Goal: Task Accomplishment & Management: Use online tool/utility

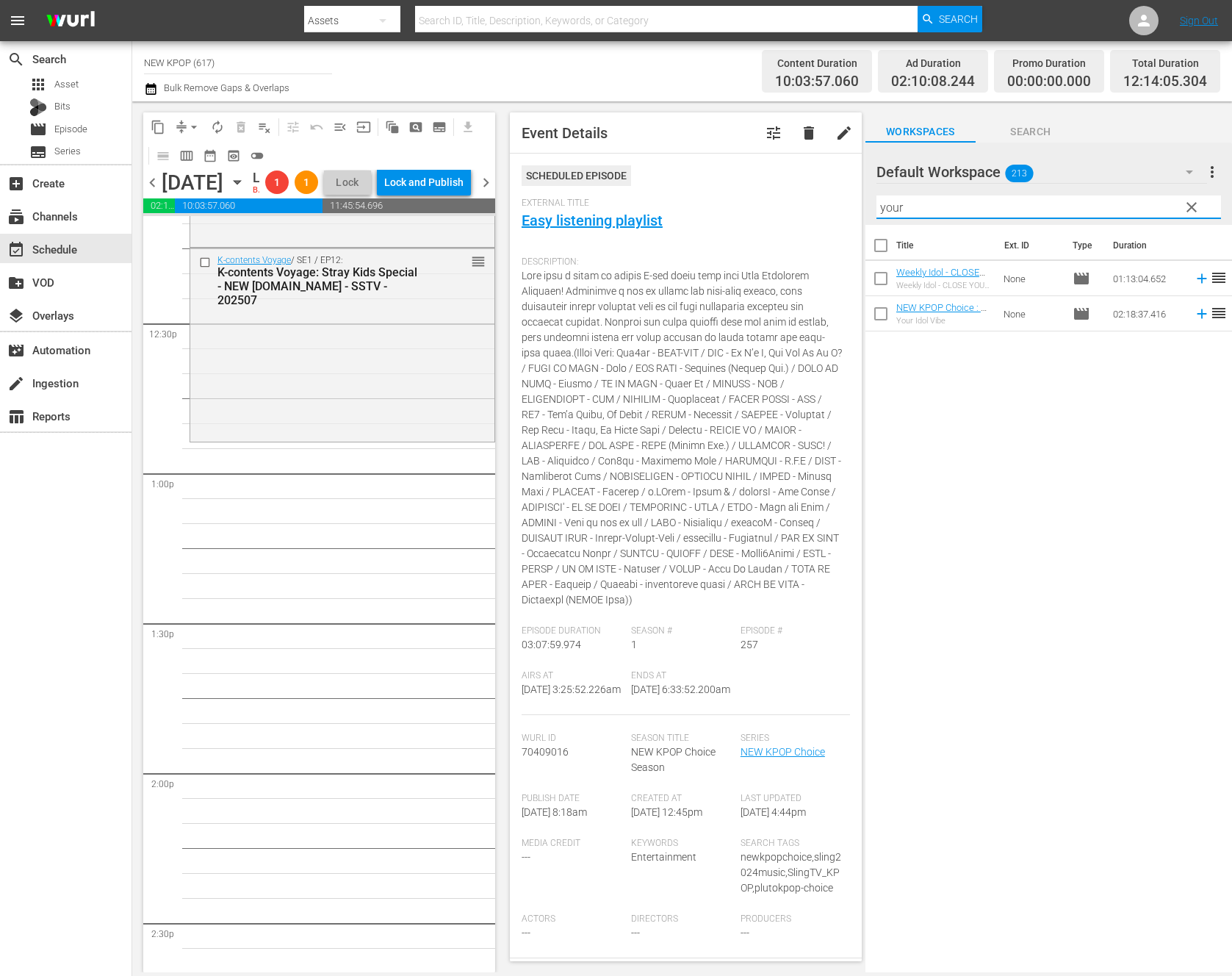
scroll to position [4391, 0]
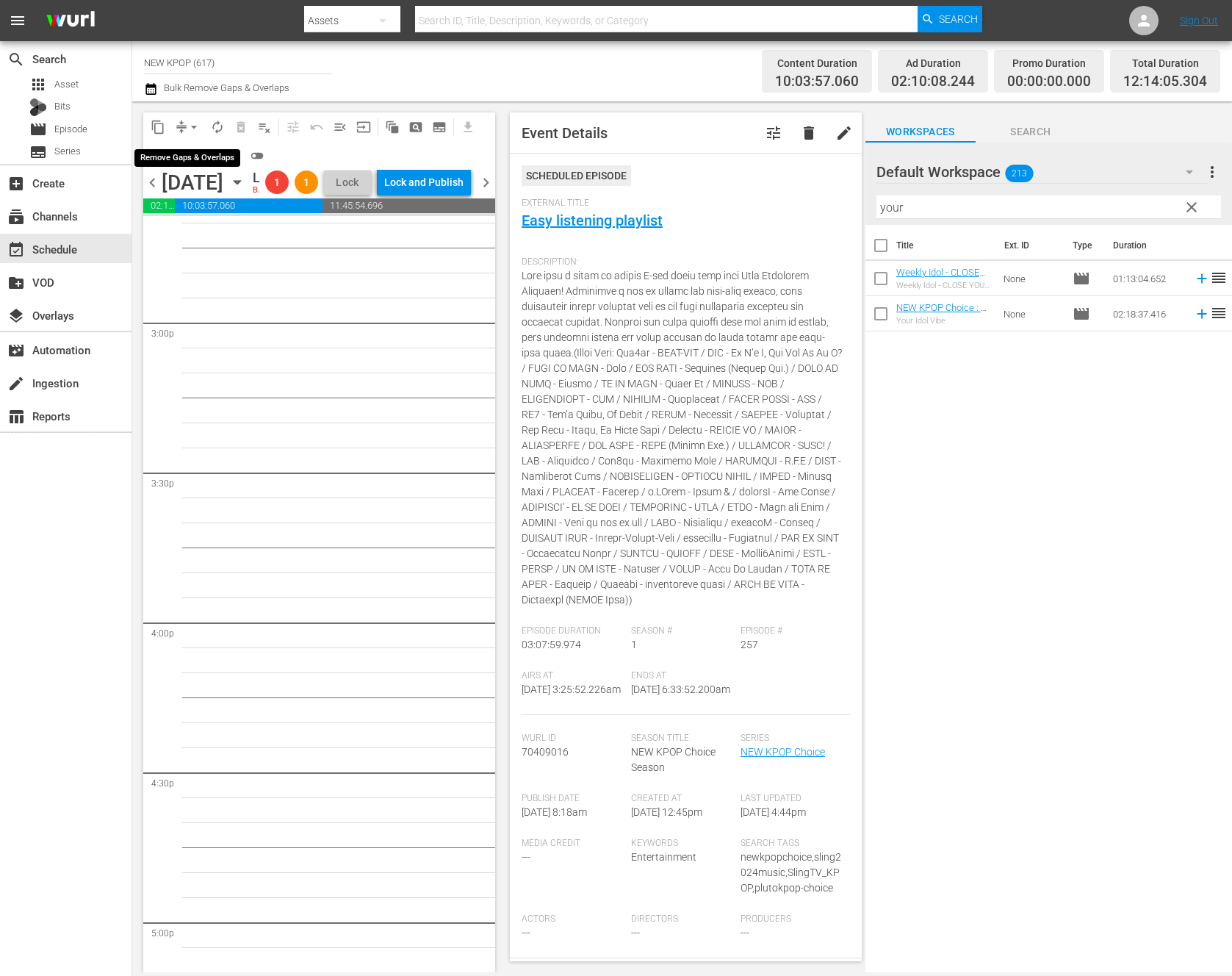
click at [196, 123] on span "arrow_drop_down" at bounding box center [193, 126] width 14 height 14
click at [214, 195] on div "[DATE]" at bounding box center [192, 183] width 62 height 24
click at [195, 125] on span "arrow_drop_down" at bounding box center [193, 126] width 14 height 14
click at [233, 206] on li "Align to End of Previous Day" at bounding box center [194, 206] width 154 height 24
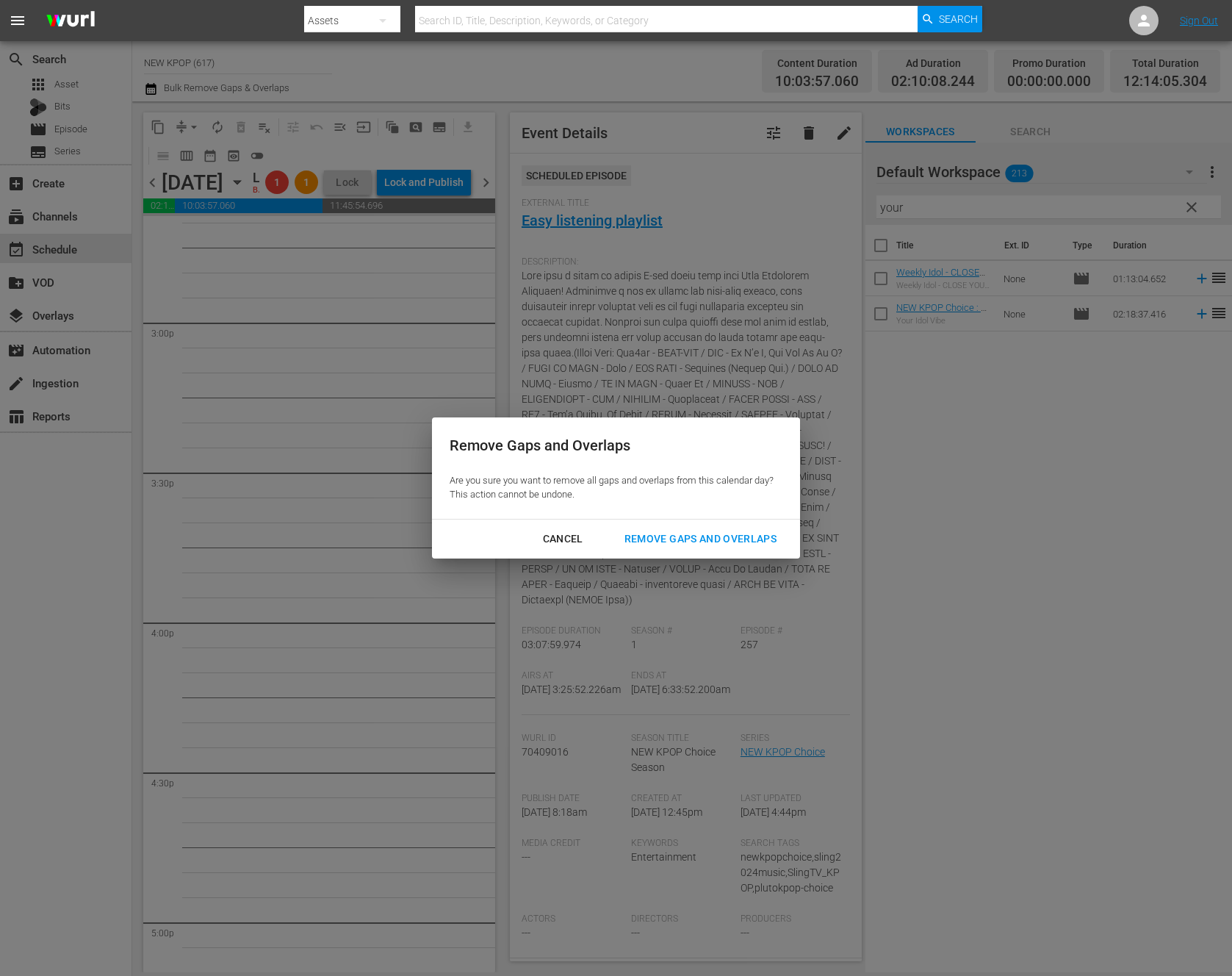
click at [674, 539] on div "Remove Gaps and Overlaps" at bounding box center [700, 539] width 176 height 18
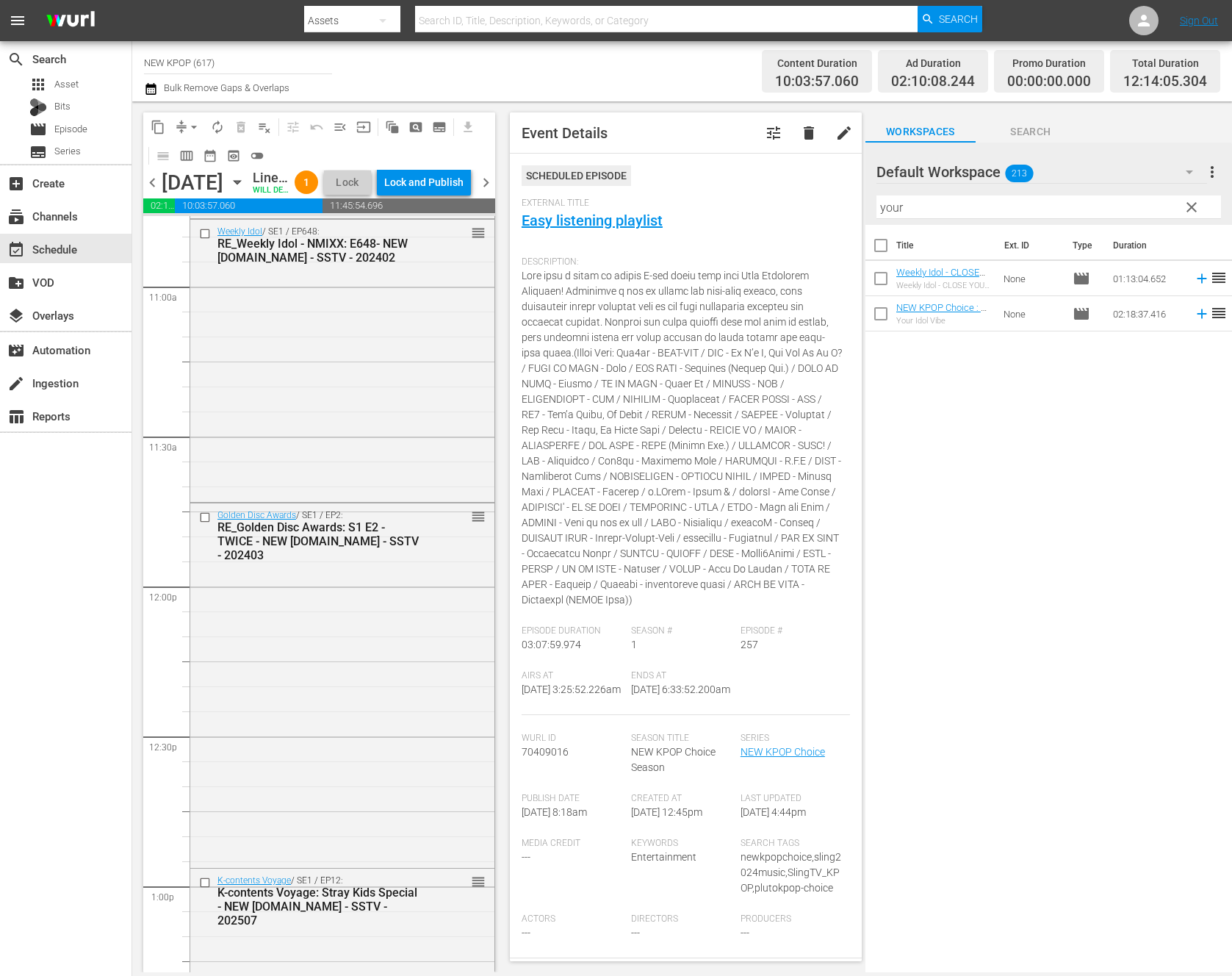
scroll to position [3556, 0]
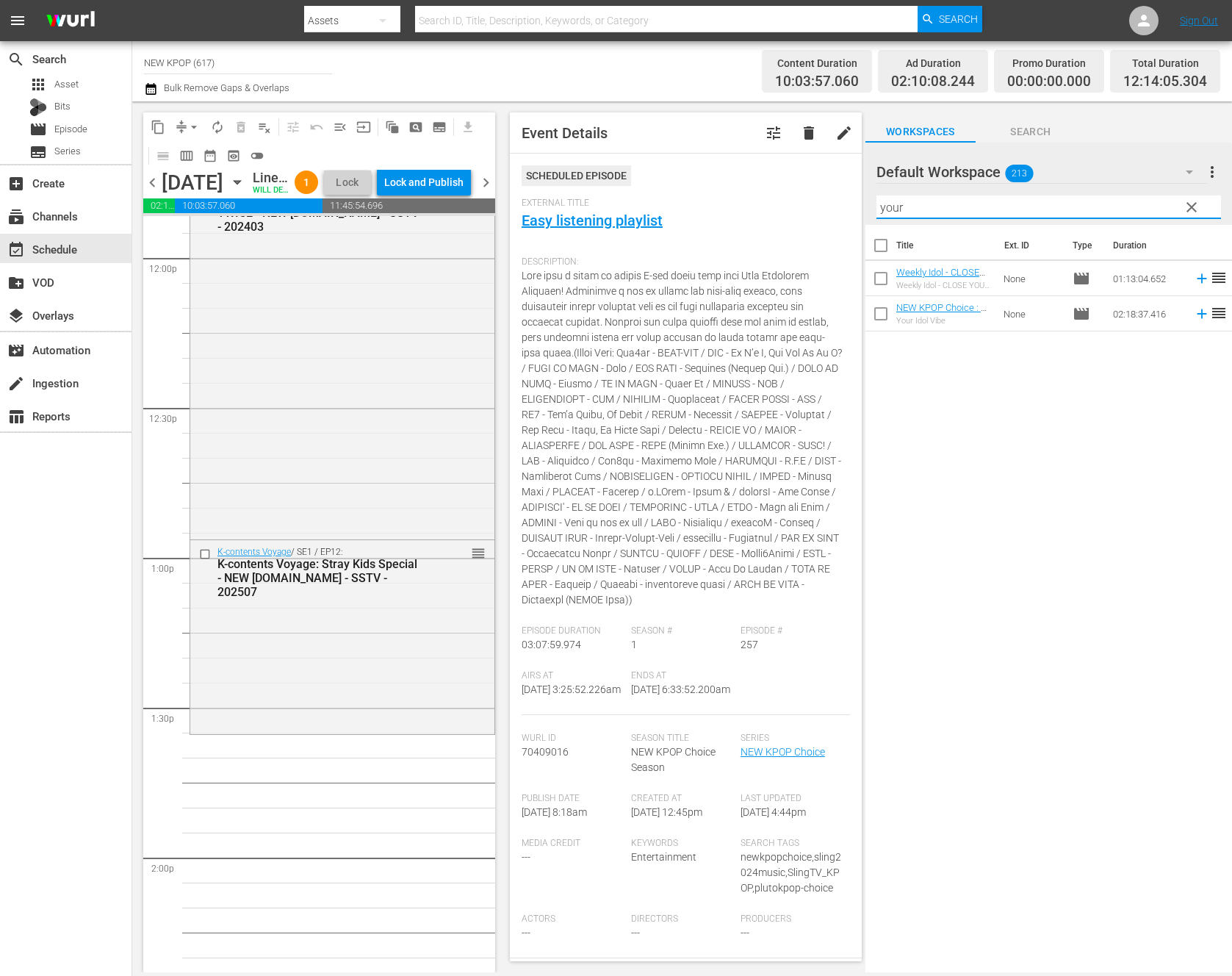
click at [1007, 202] on input "your" at bounding box center [1049, 207] width 345 height 24
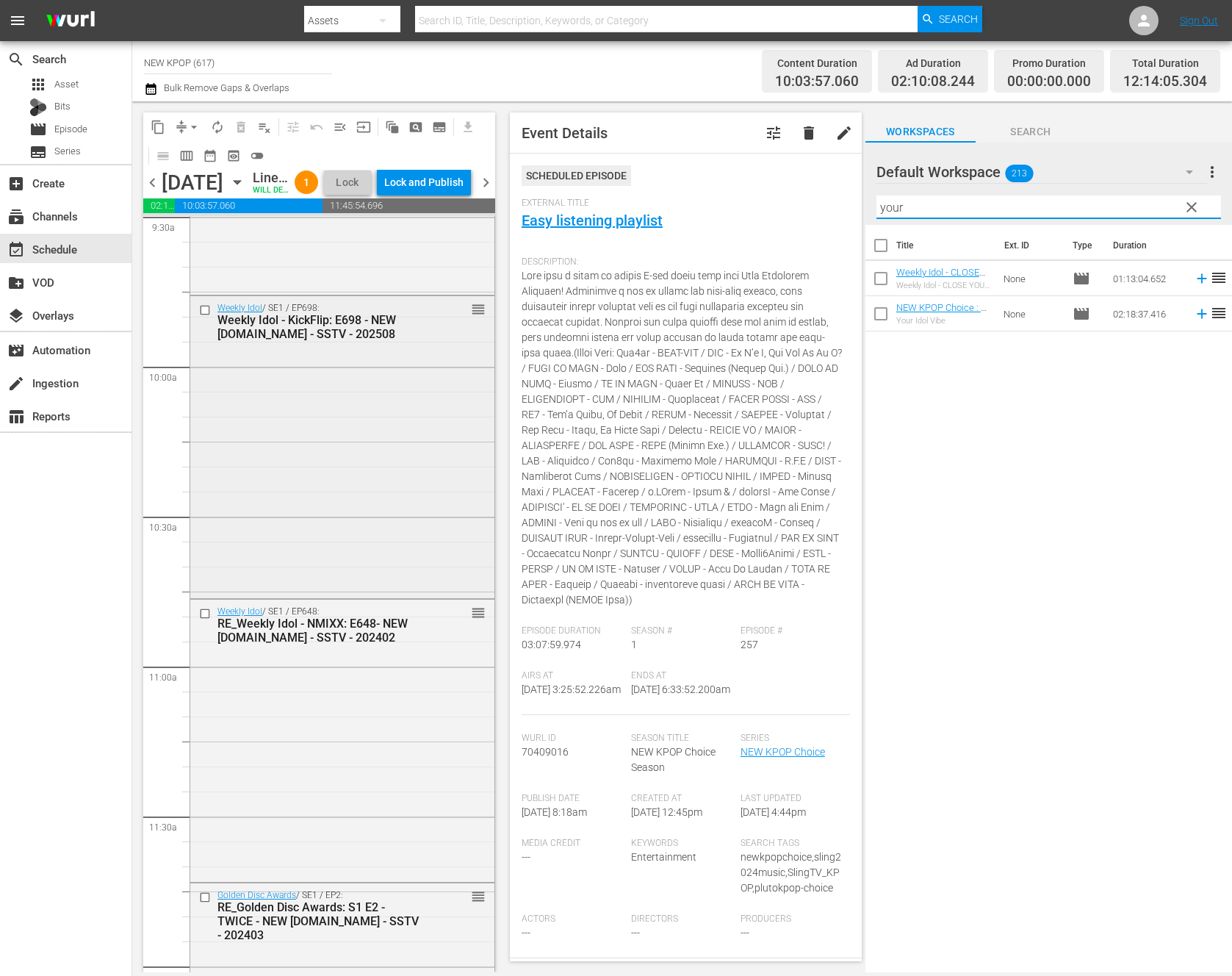
scroll to position [2668, 0]
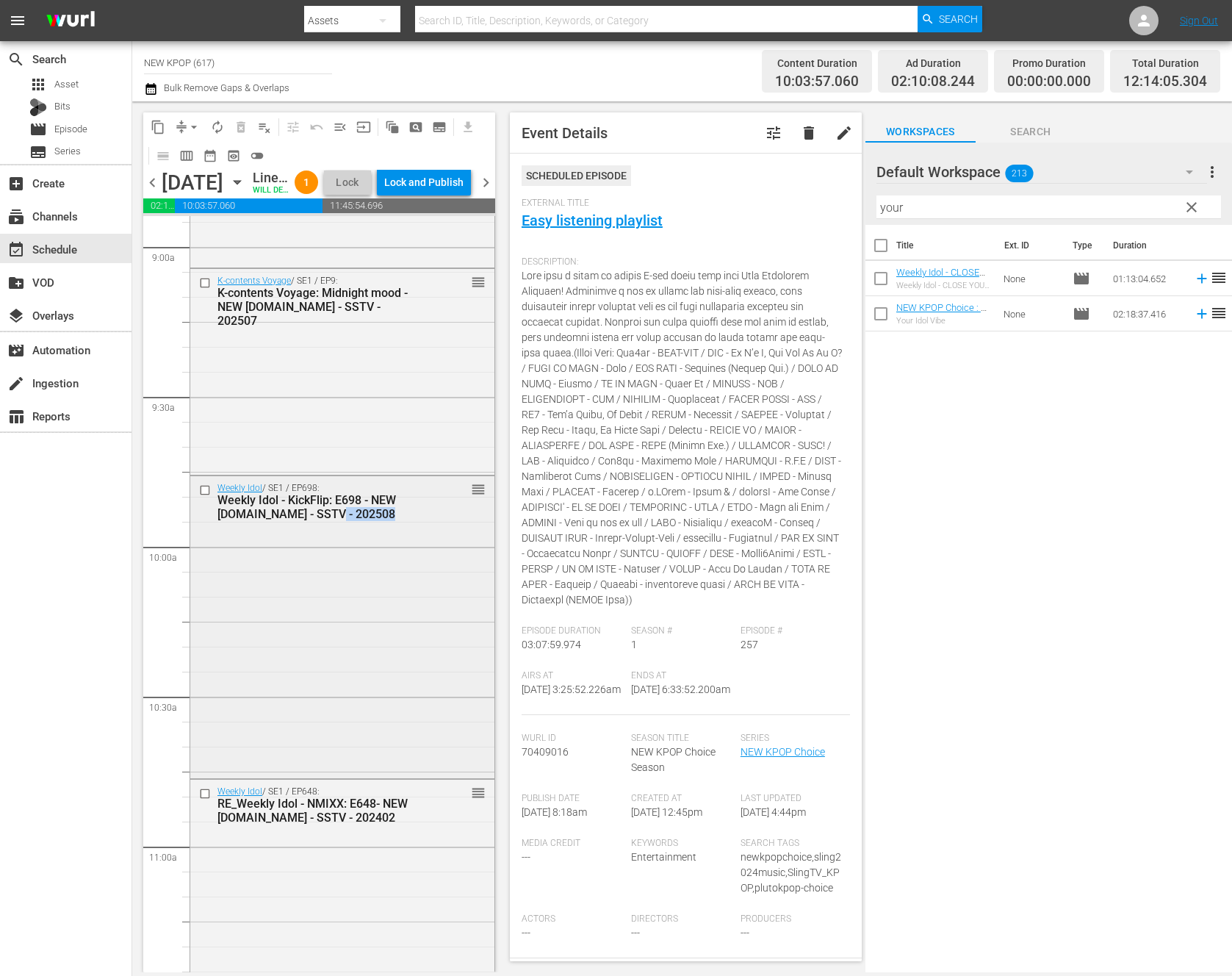
drag, startPoint x: 479, startPoint y: 528, endPoint x: 450, endPoint y: 685, distance: 159.7
click at [450, 685] on div "Weekly Idol / SE1 / EP698: Weekly Idol - KickFlip: E698 - NEW [DOMAIN_NAME] - S…" at bounding box center [342, 626] width 304 height 299
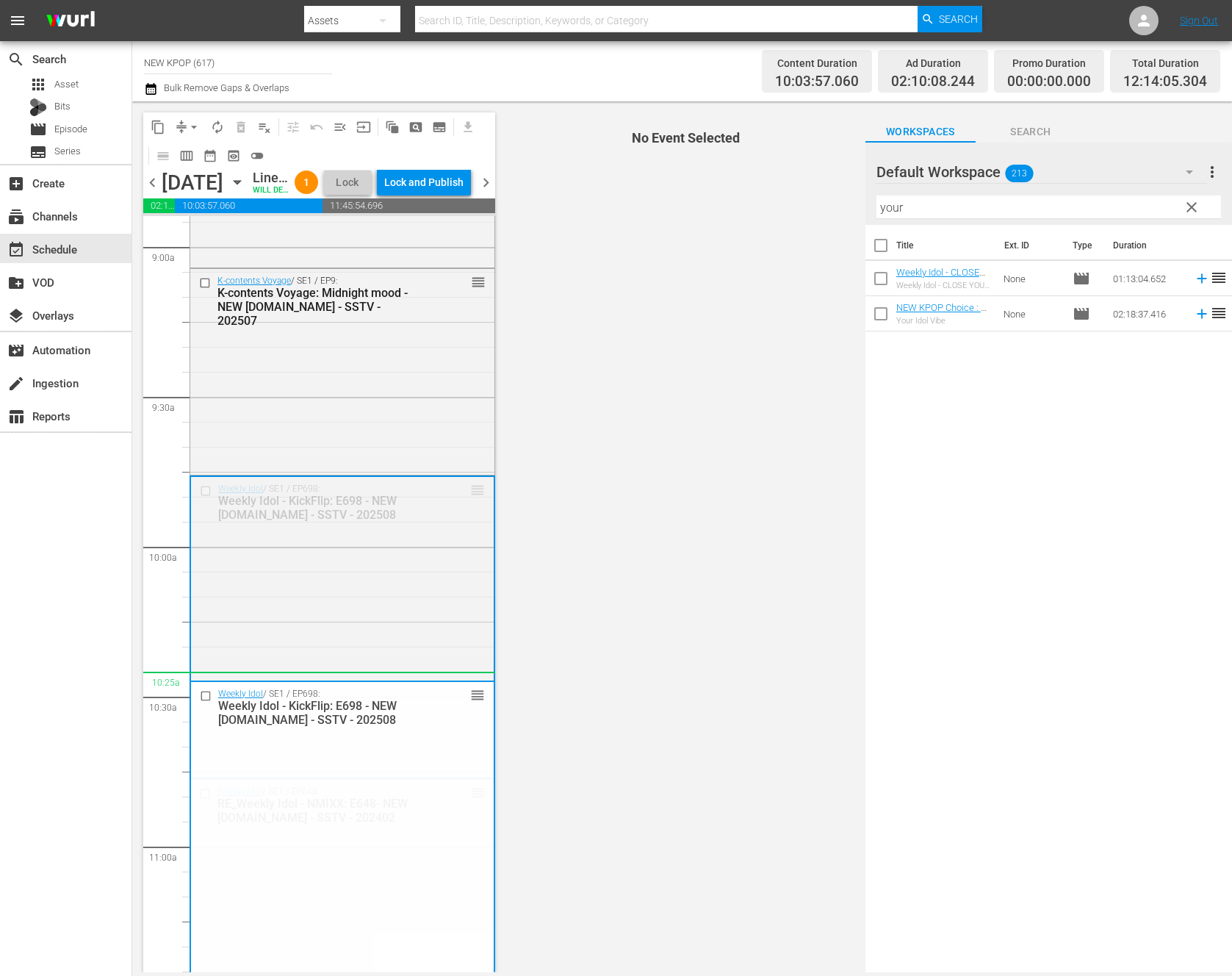
drag, startPoint x: 477, startPoint y: 512, endPoint x: 435, endPoint y: 716, distance: 208.3
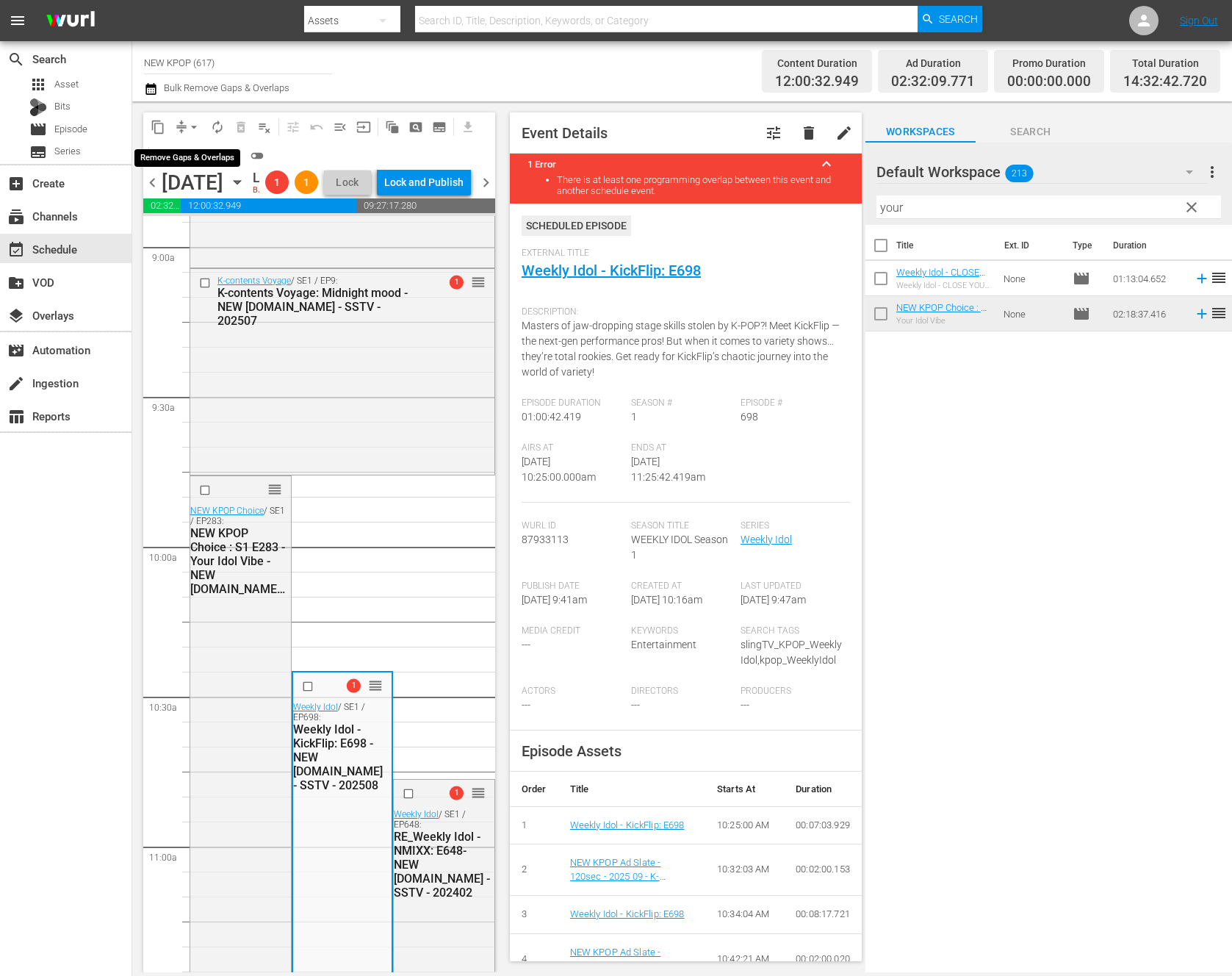
click at [193, 130] on span "arrow_drop_down" at bounding box center [193, 126] width 14 height 14
click at [244, 207] on li "Align to End of Previous Day" at bounding box center [194, 206] width 154 height 24
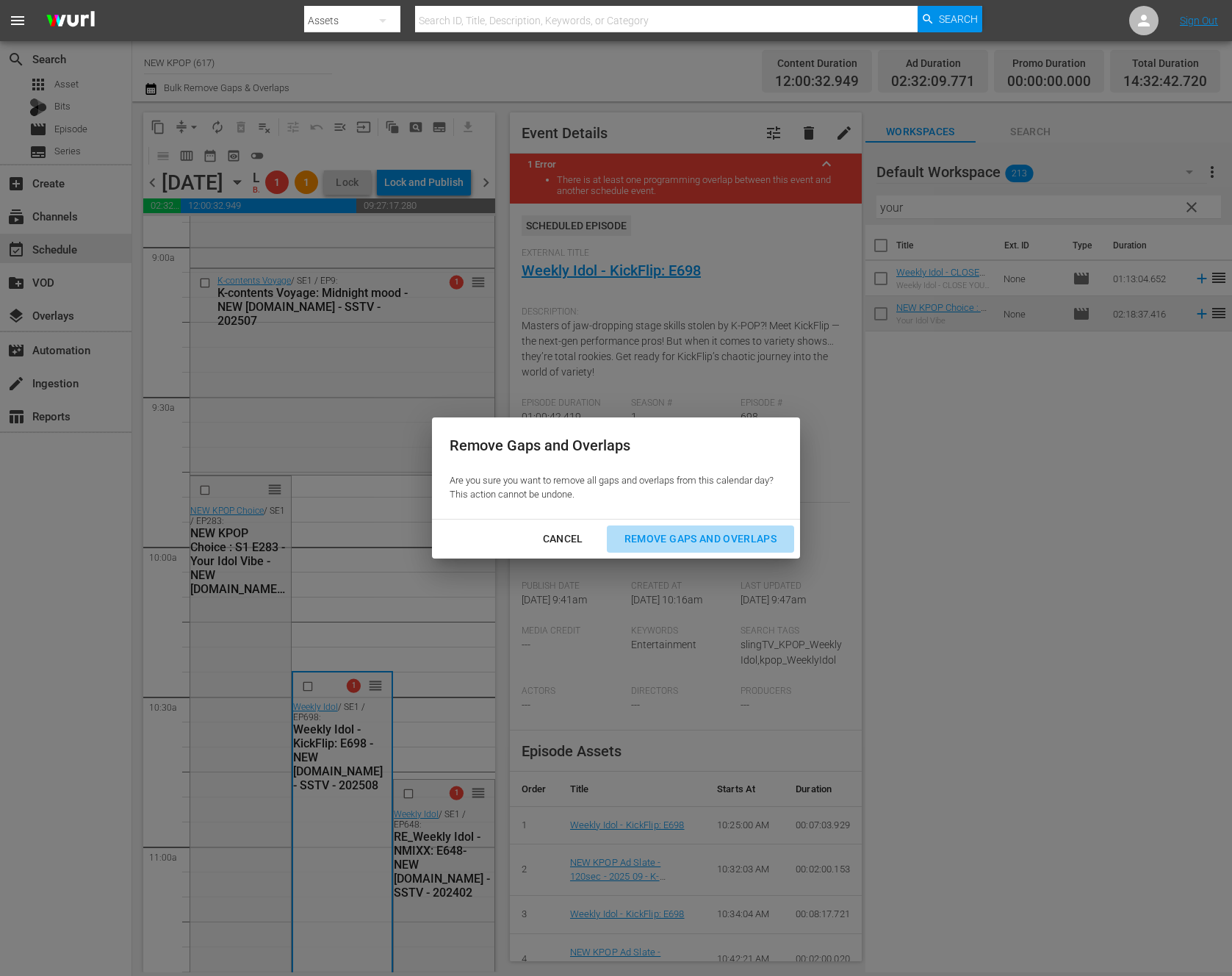
click at [647, 533] on div "Remove Gaps and Overlaps" at bounding box center [700, 539] width 176 height 18
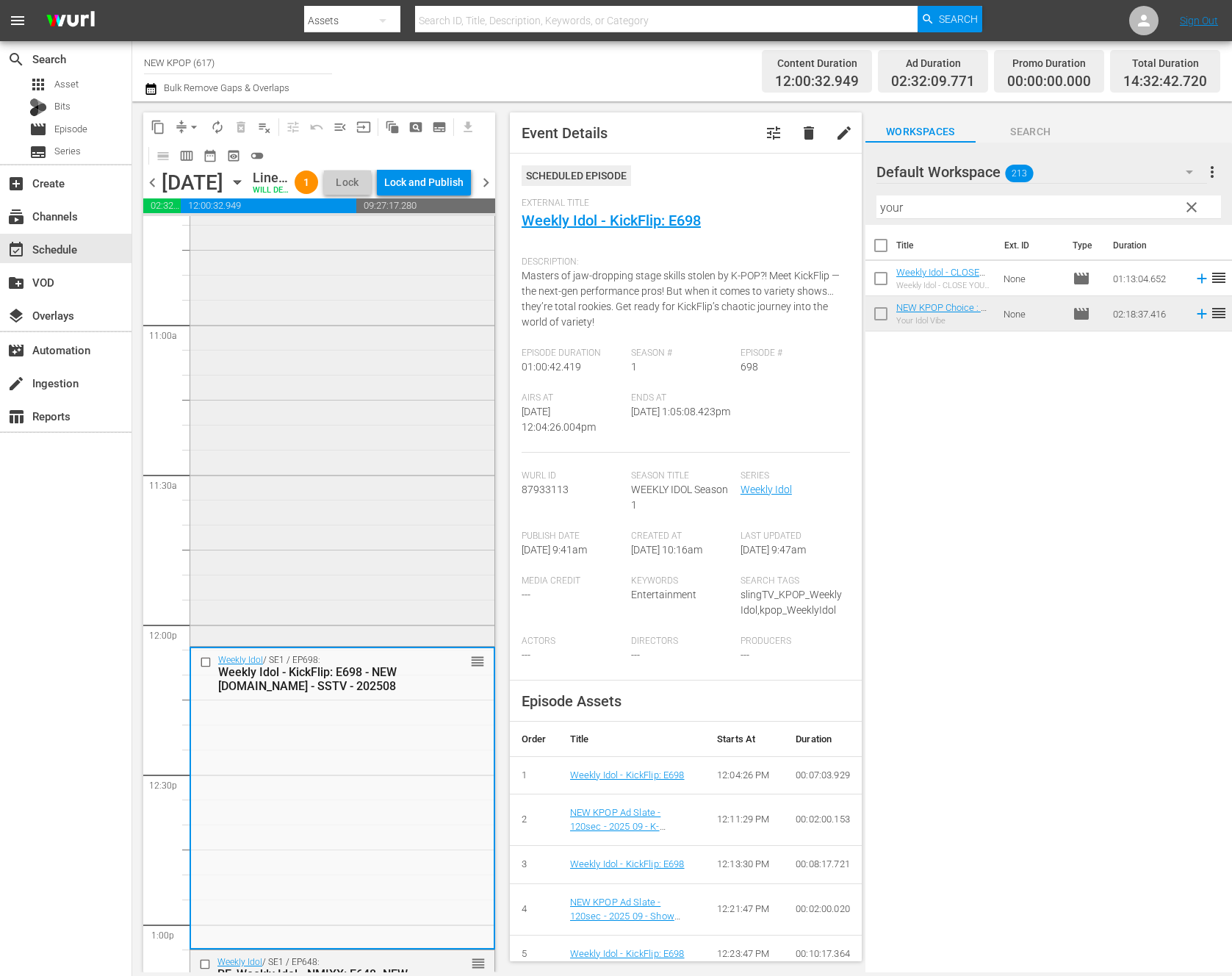
scroll to position [3558, 0]
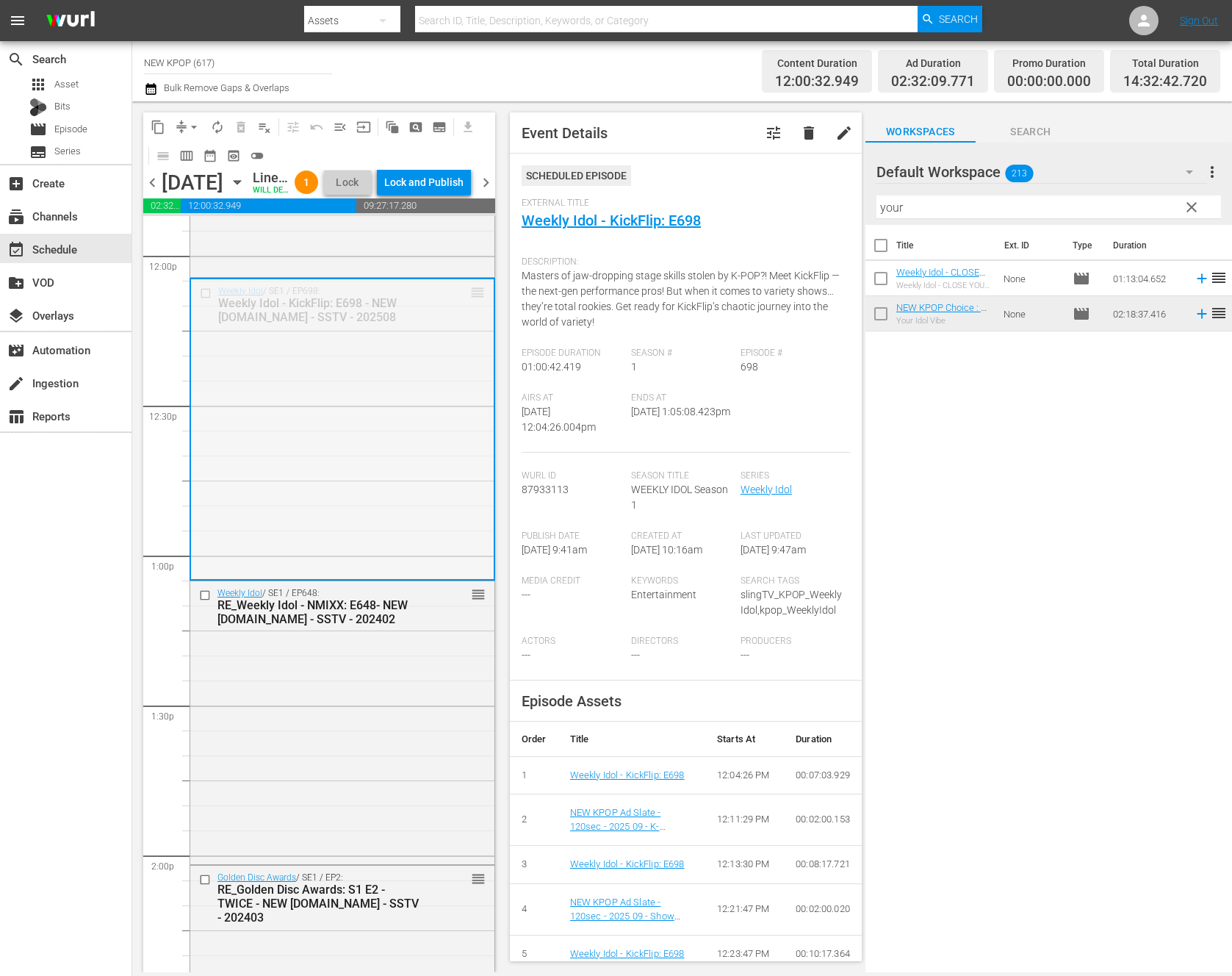
drag, startPoint x: 489, startPoint y: 381, endPoint x: 472, endPoint y: 458, distance: 78.9
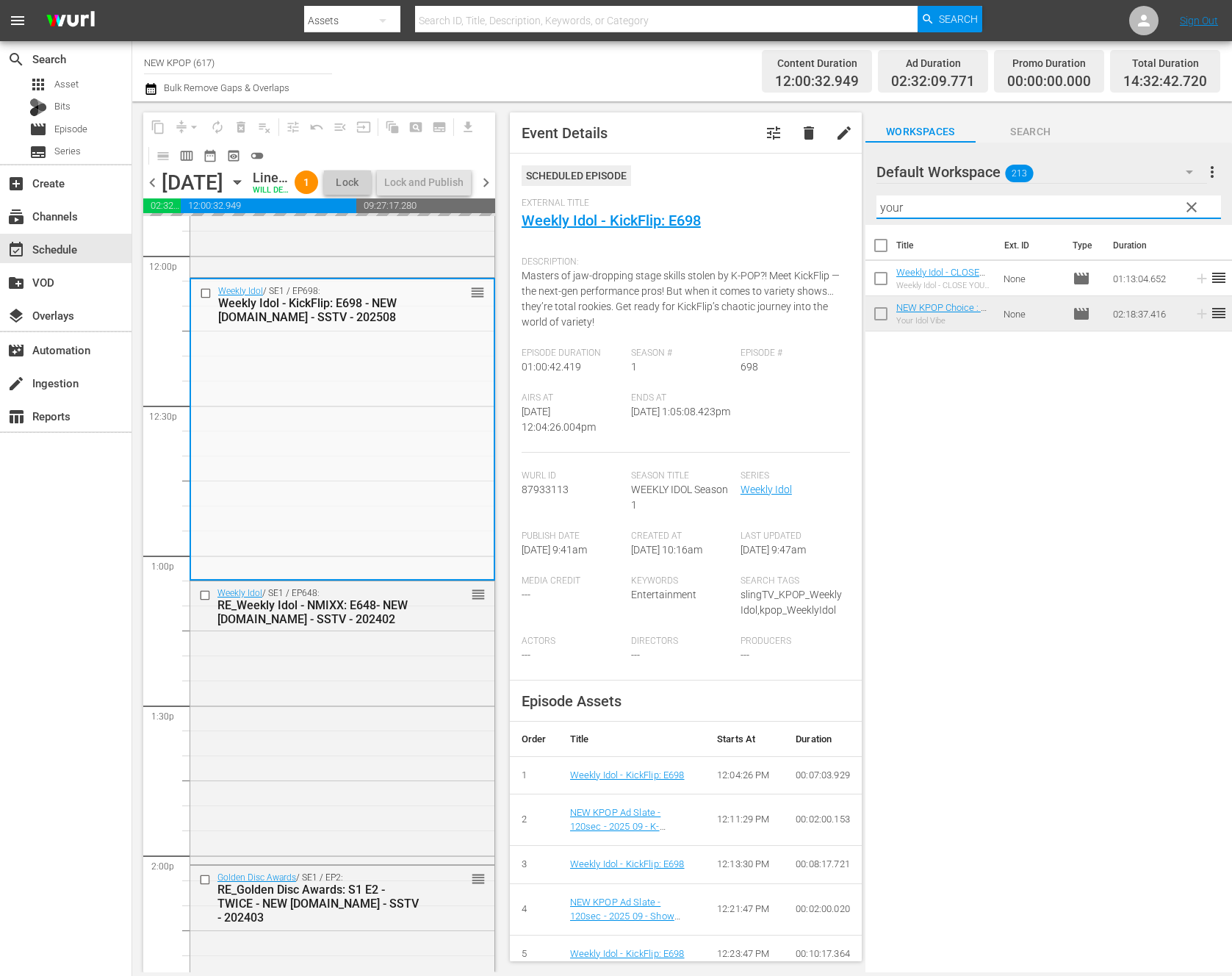
drag, startPoint x: 937, startPoint y: 212, endPoint x: 852, endPoint y: 203, distance: 85.5
click at [852, 203] on div "content_copy compress arrow_drop_down autorenew_outlined delete_forever_outline…" at bounding box center [682, 537] width 1100 height 871
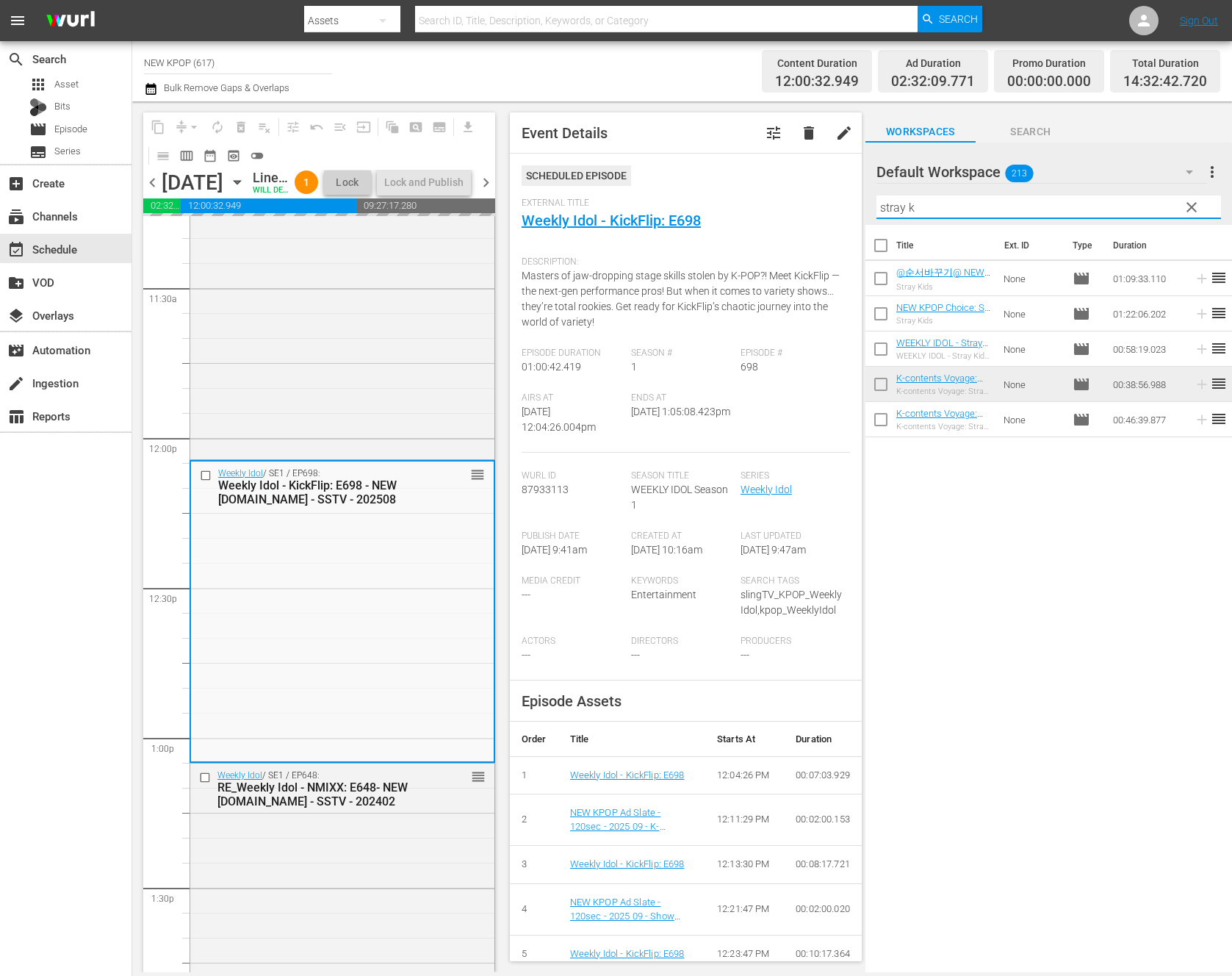
scroll to position [3226, 0]
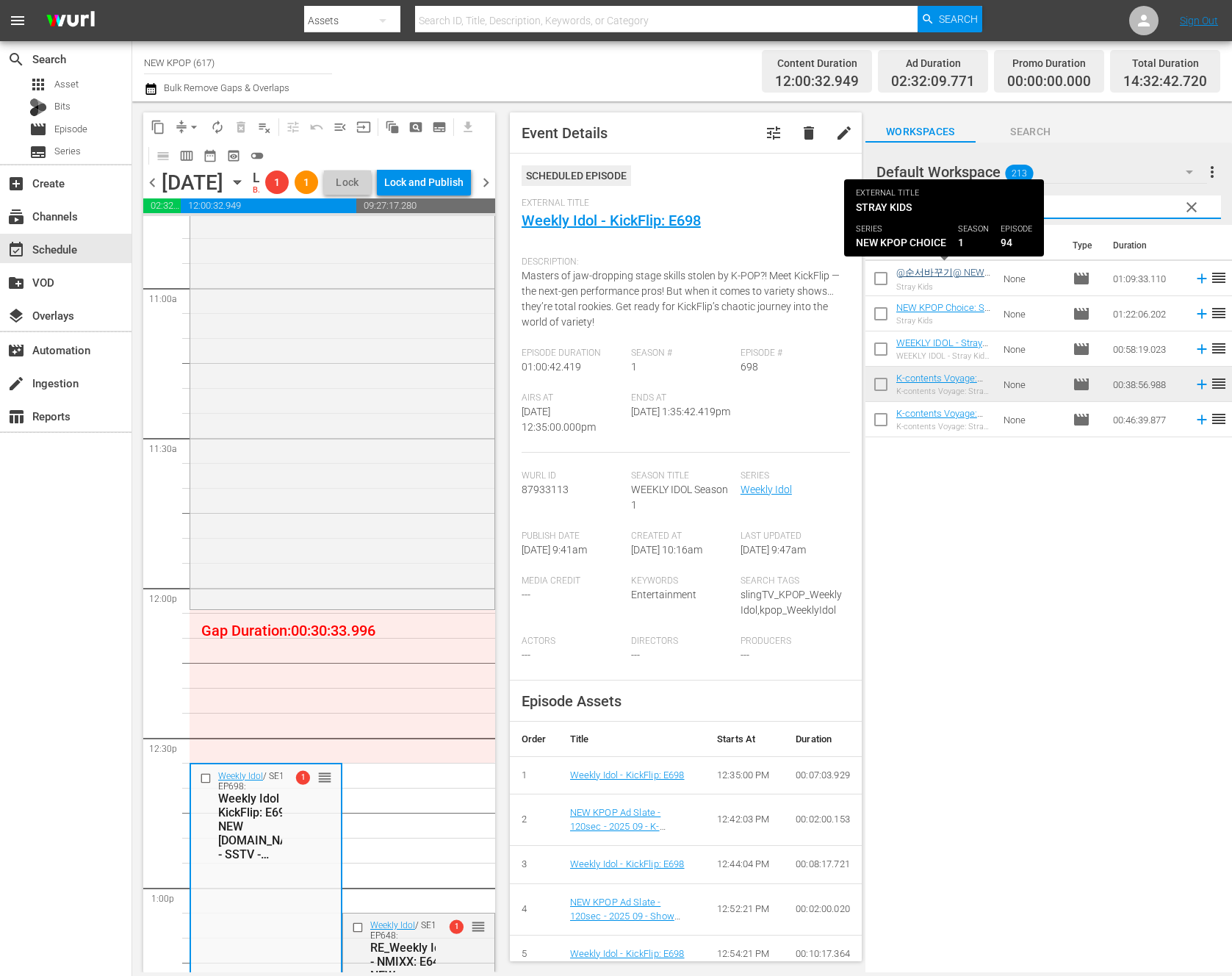
type input "stray k"
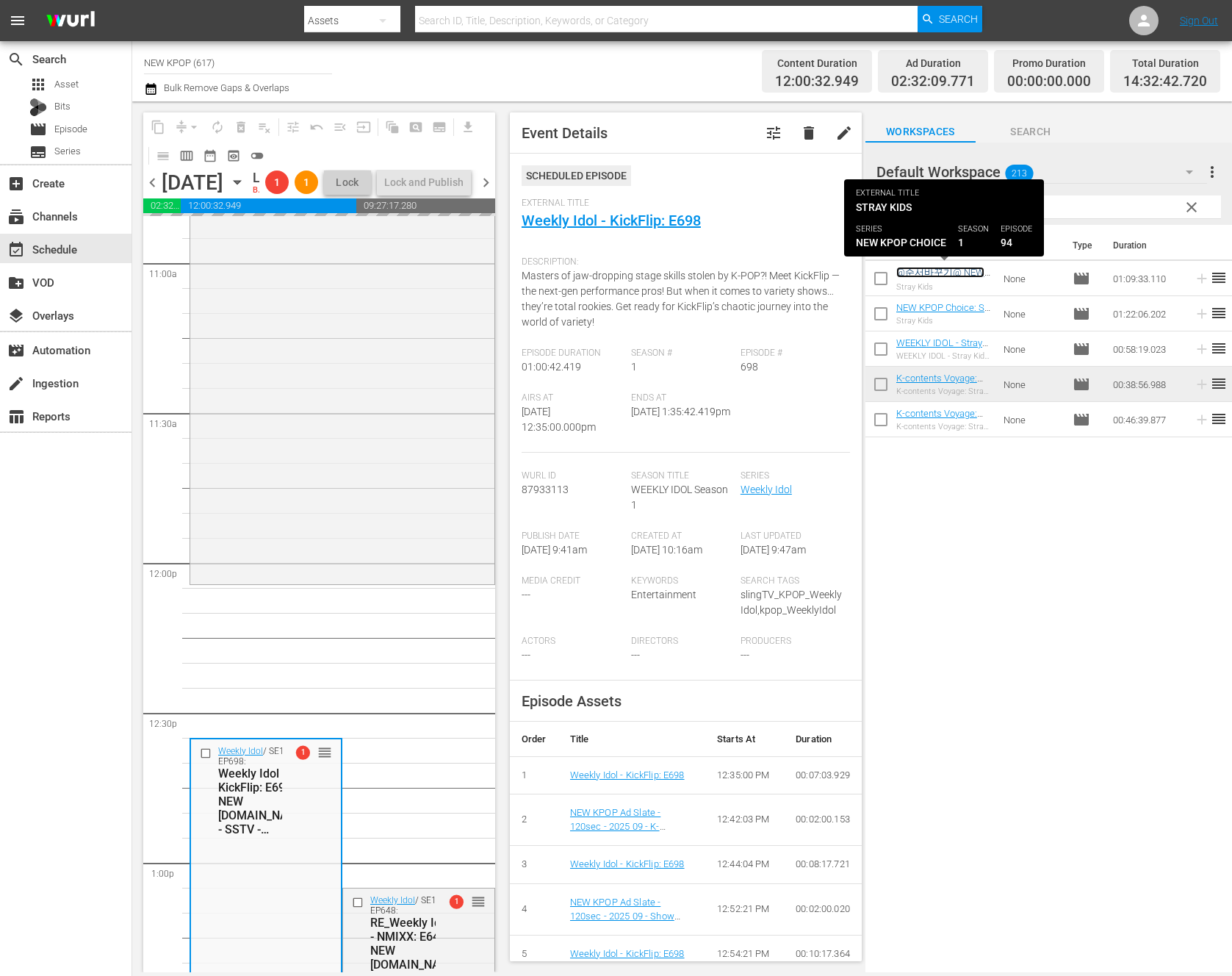
scroll to position [3255, 0]
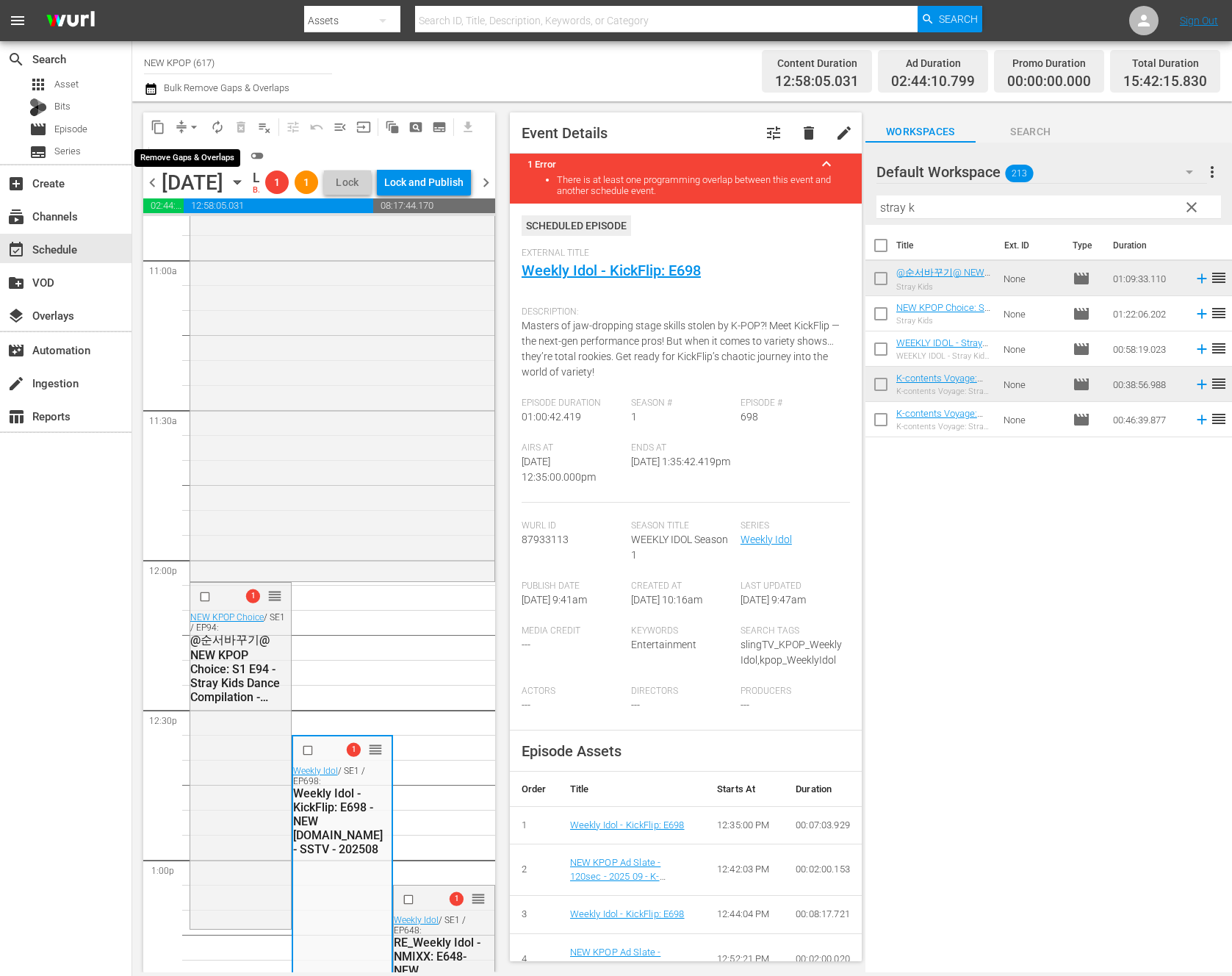
click at [191, 126] on span "arrow_drop_down" at bounding box center [193, 126] width 14 height 14
click at [204, 206] on li "Align to End of Previous Day" at bounding box center [194, 206] width 154 height 24
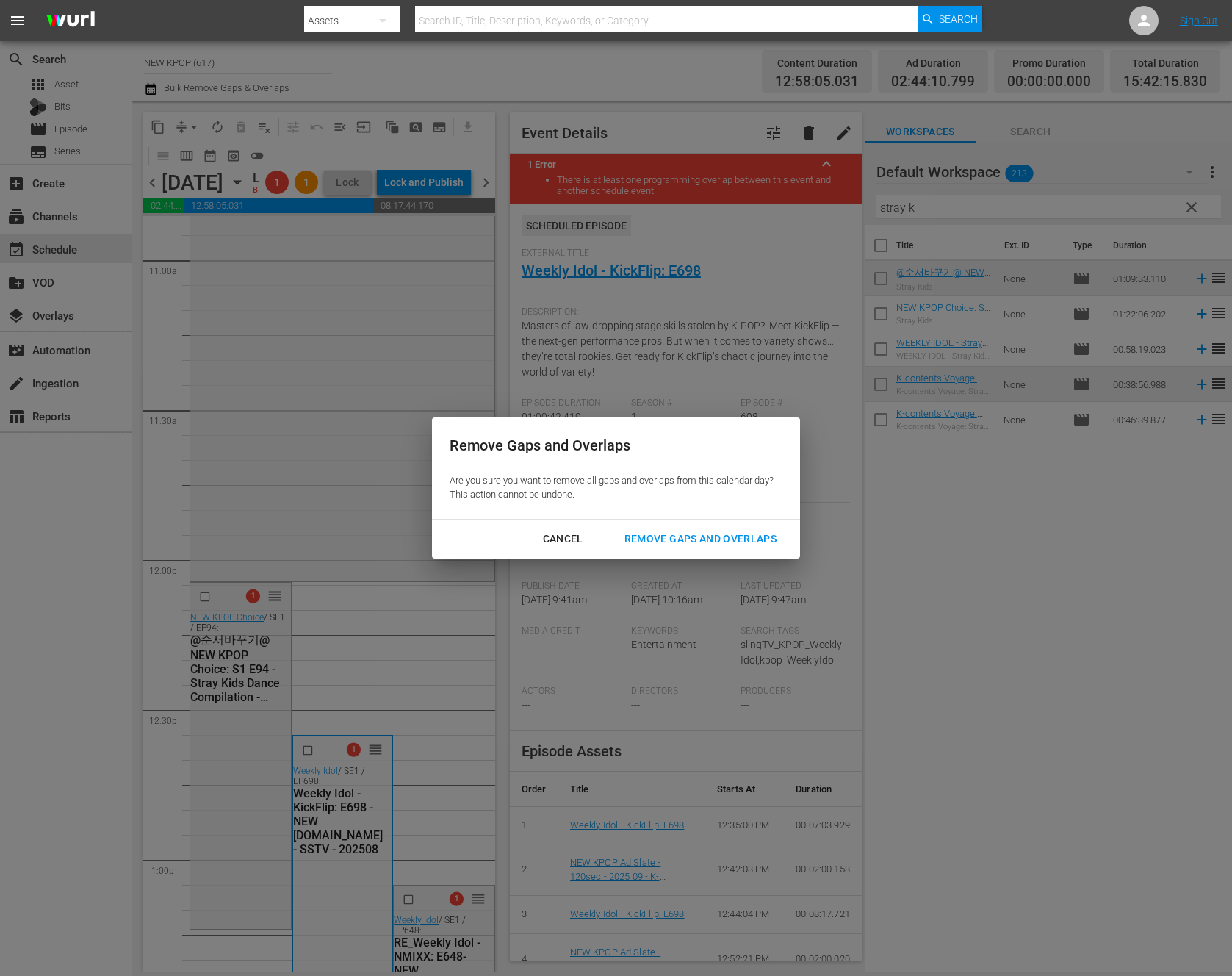
click at [730, 530] on div "Remove Gaps and Overlaps" at bounding box center [700, 539] width 176 height 18
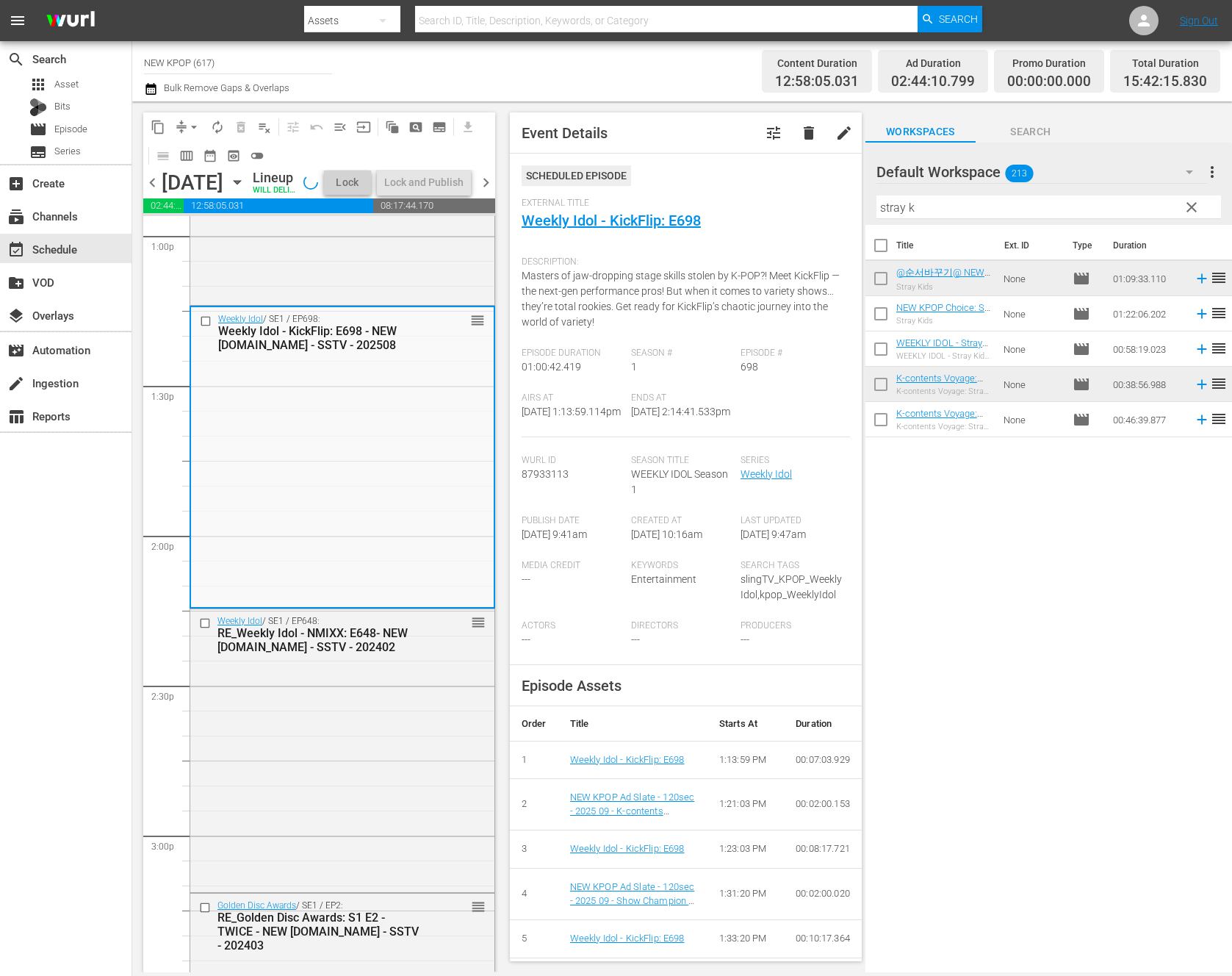
scroll to position [4642, 0]
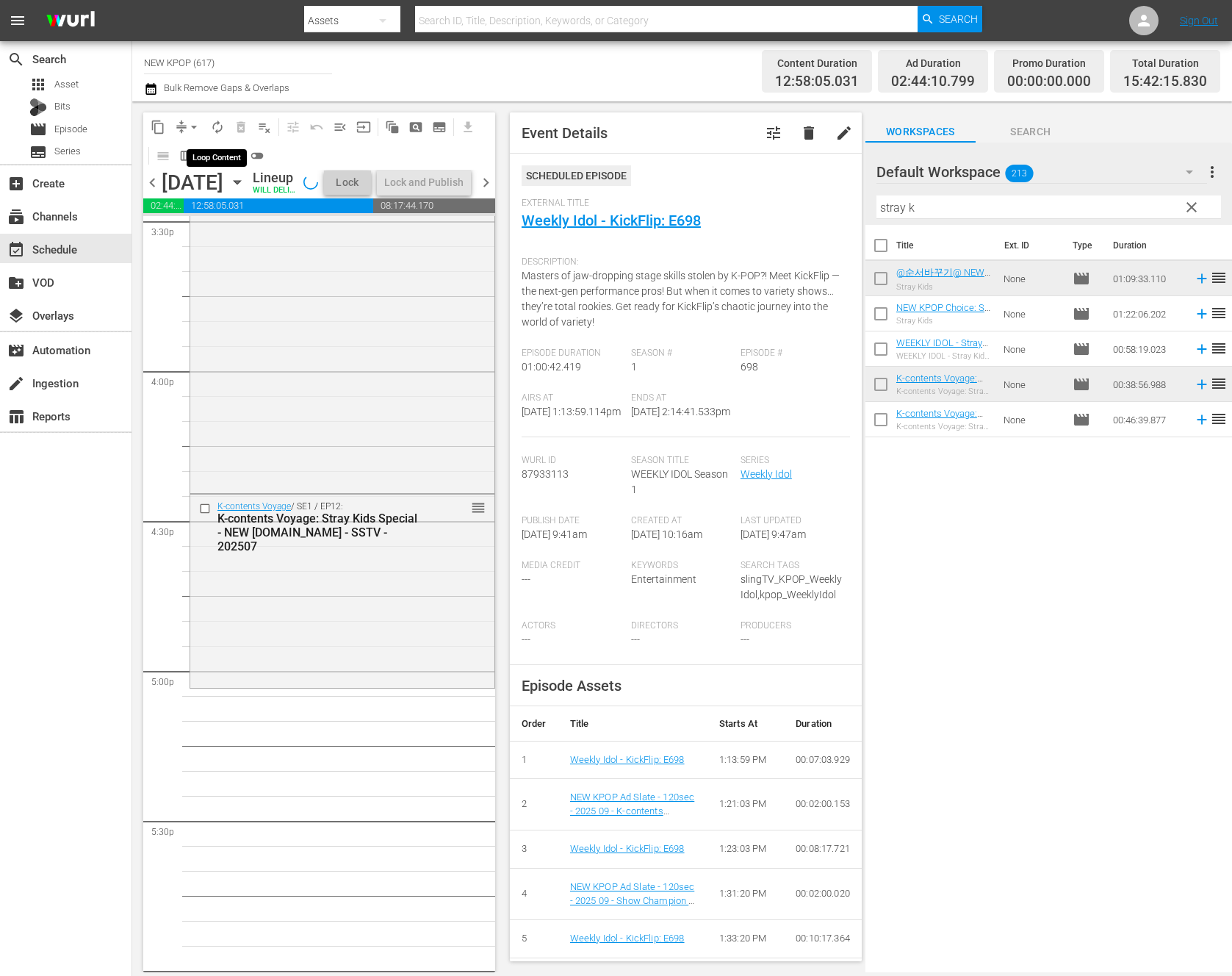
click at [210, 126] on span "autorenew_outlined" at bounding box center [217, 126] width 14 height 14
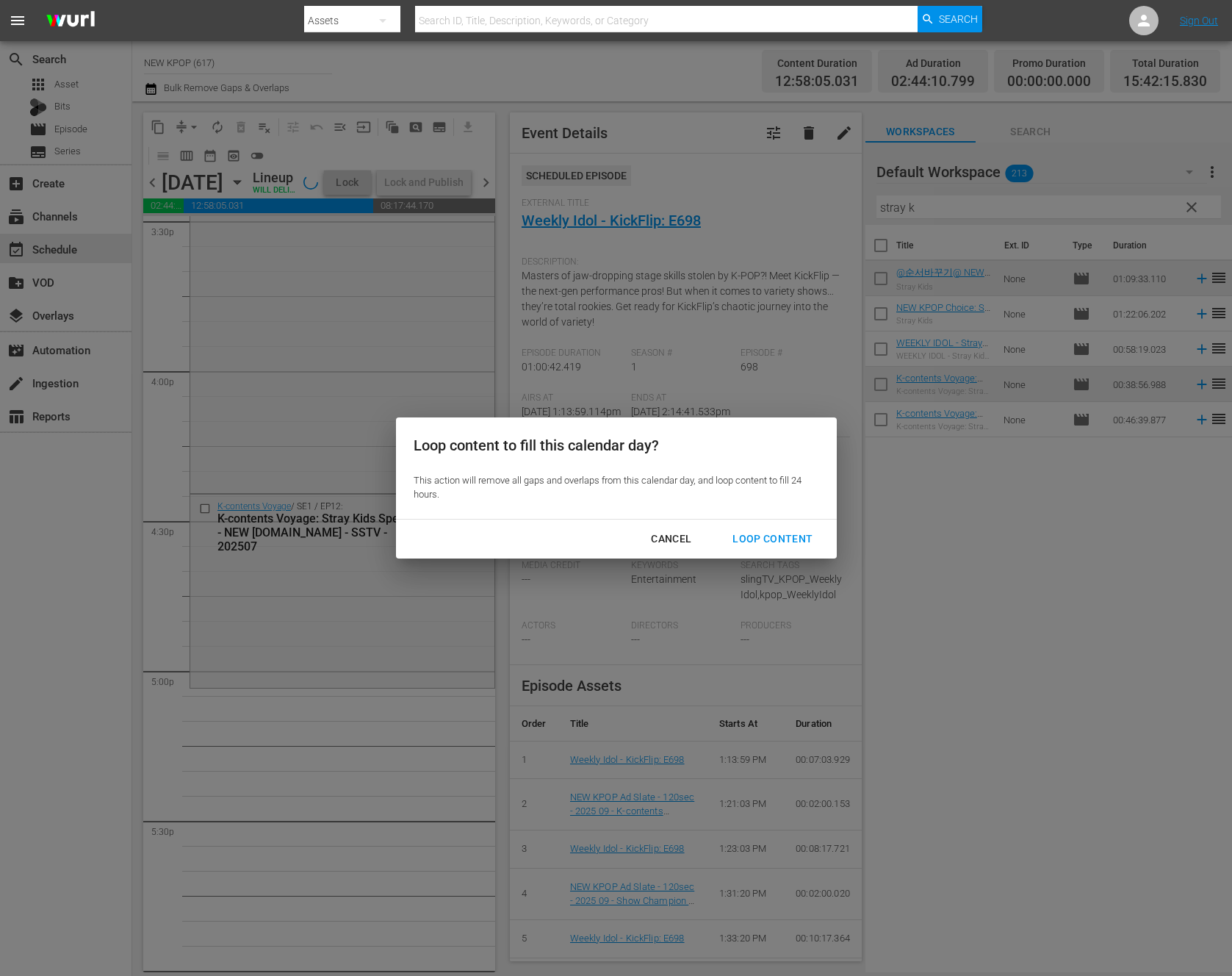
click at [813, 527] on button "Loop Content" at bounding box center [772, 539] width 116 height 27
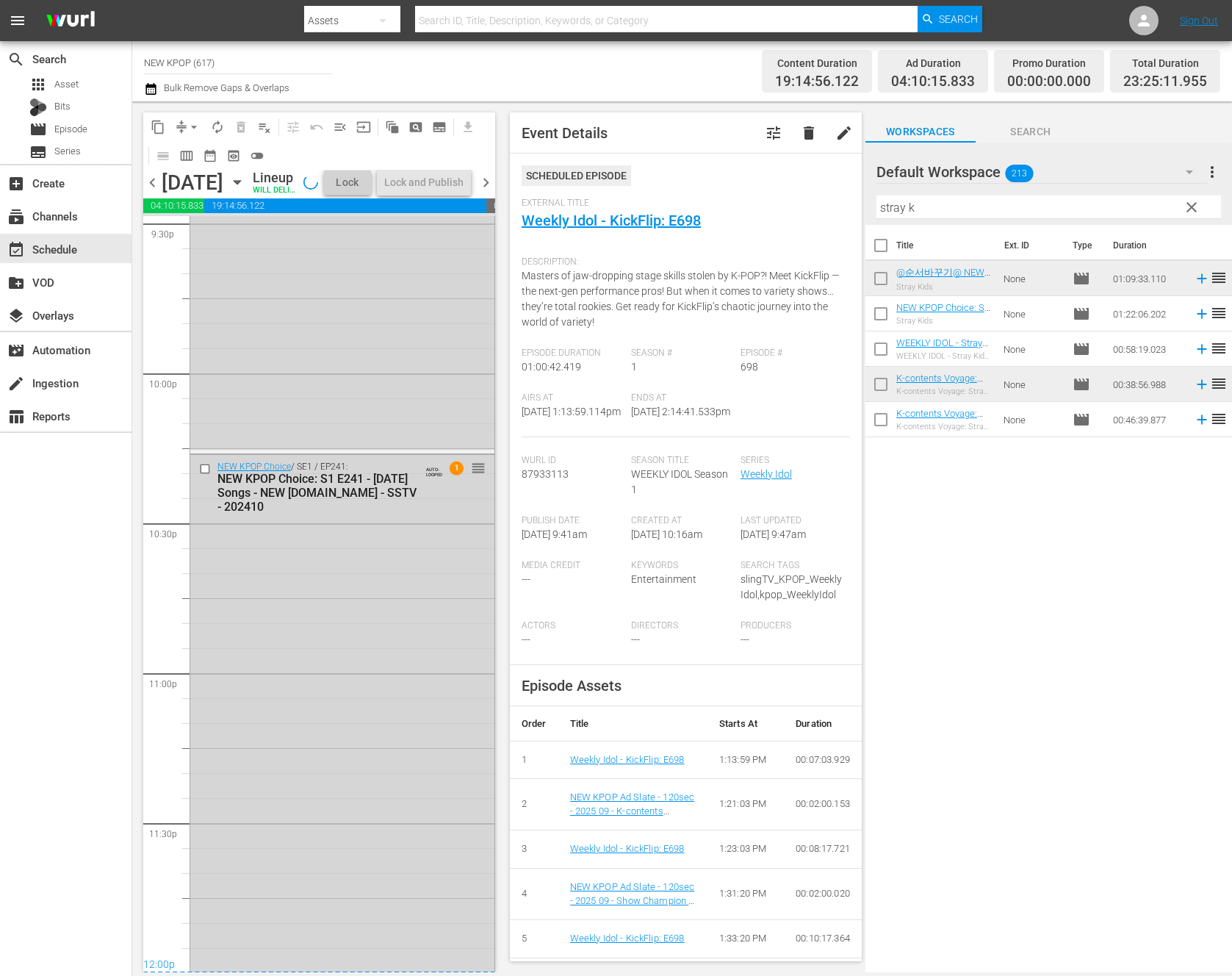
scroll to position [6415, 0]
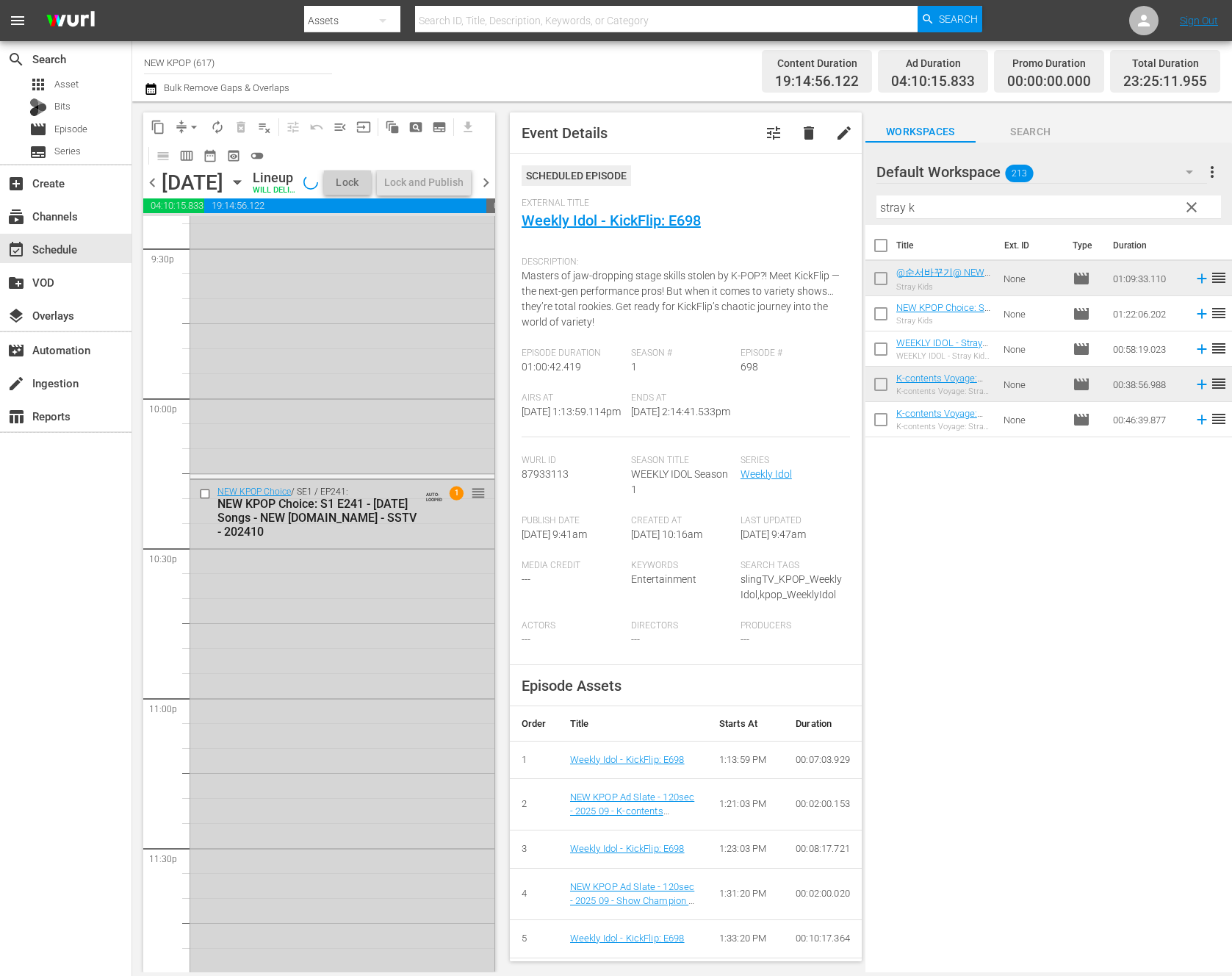
click at [392, 539] on div "NEW KPOP Choice: S1 E241 - [DATE] Songs - NEW [DOMAIN_NAME] - SSTV - 202410" at bounding box center [318, 518] width 202 height 42
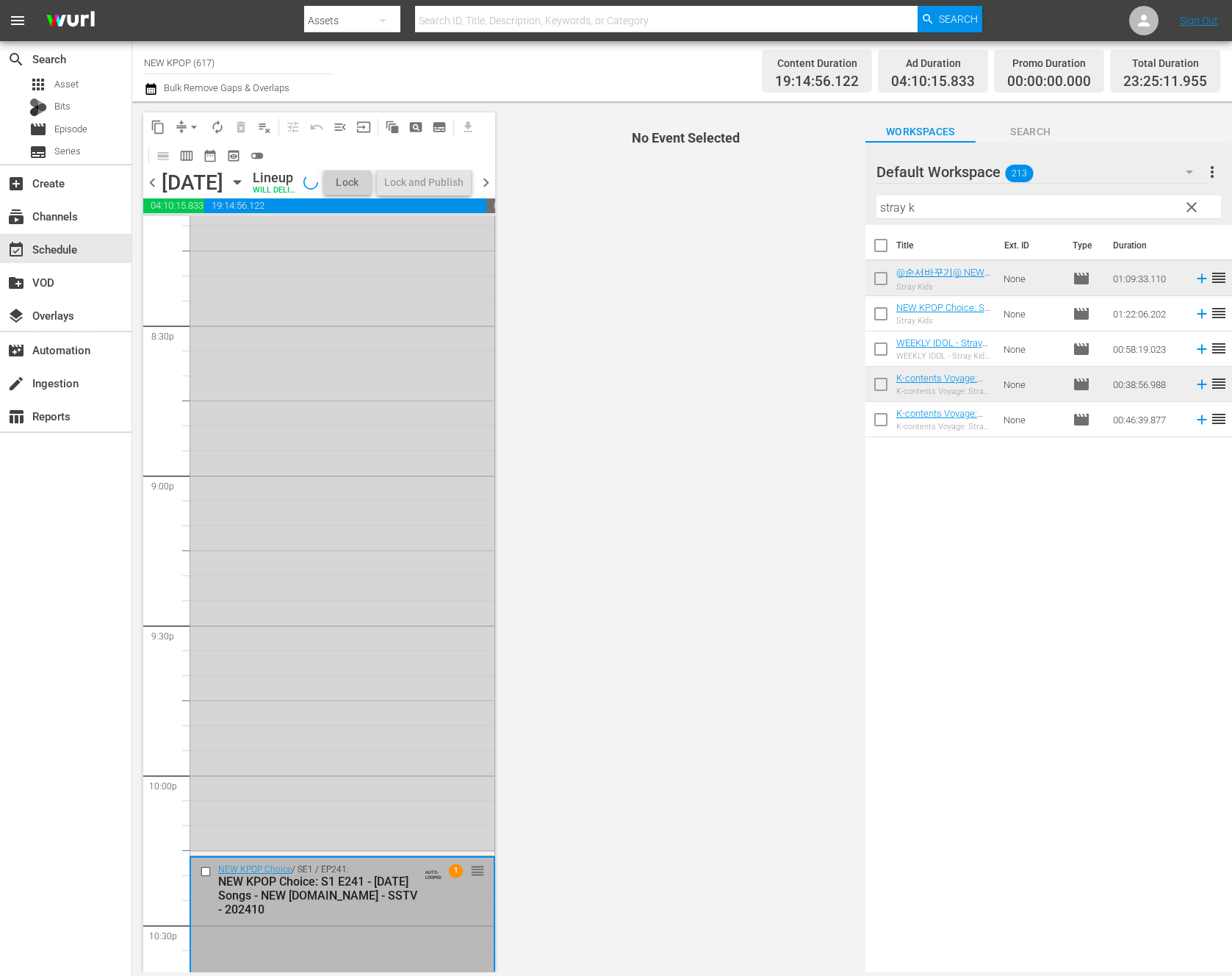
click at [392, 549] on div "NEW KPOP Choice / SE1 / EP257: NEW KPOP Choice: S1 E257 - Easy listening playli…" at bounding box center [342, 384] width 304 height 935
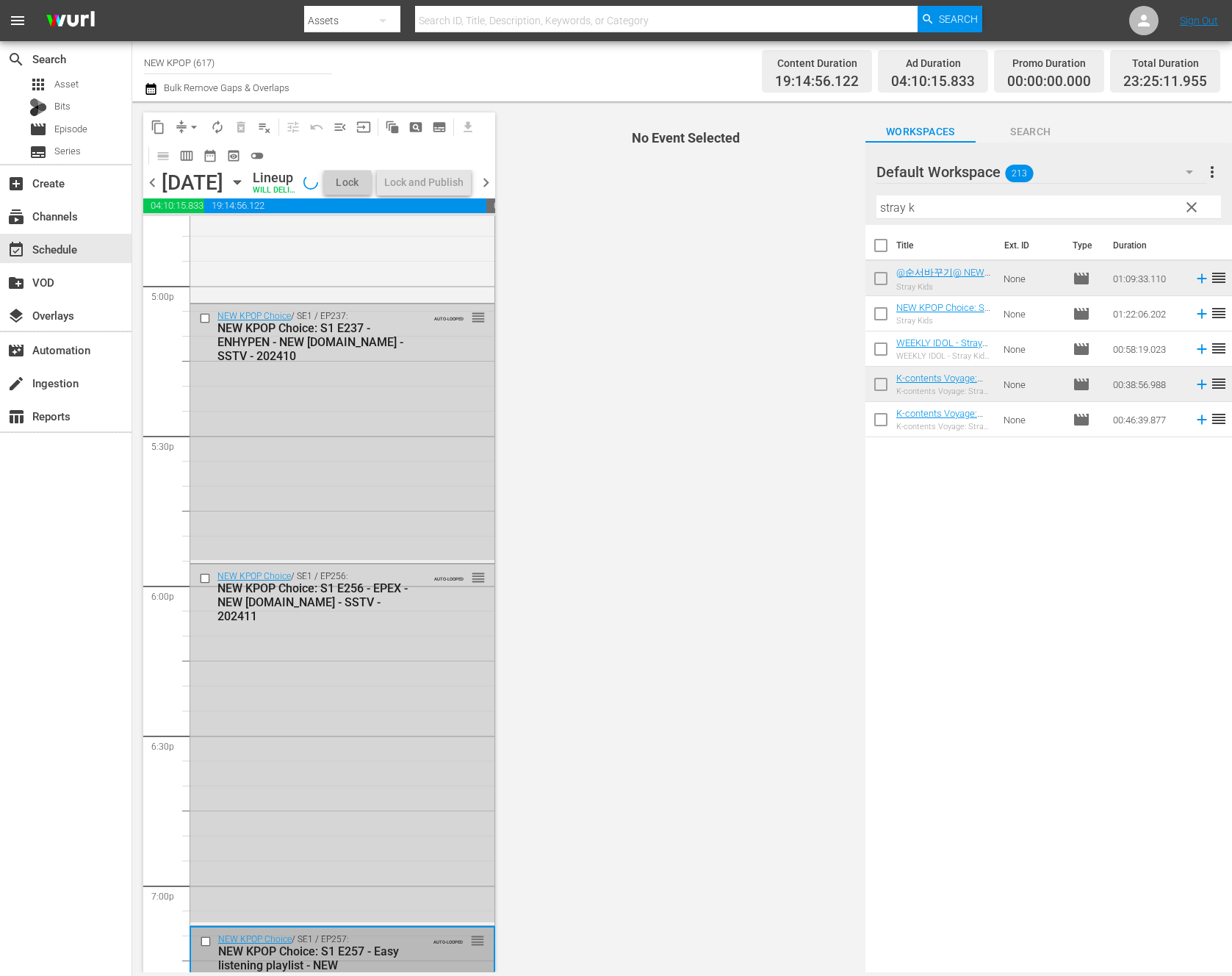
scroll to position [5027, 0]
click at [392, 549] on div "NEW KPOP Choice / SE1 / EP237: NEW KPOP Choice: S1 E237 - ENHYPEN - NEW [DOMAIN…" at bounding box center [342, 433] width 304 height 256
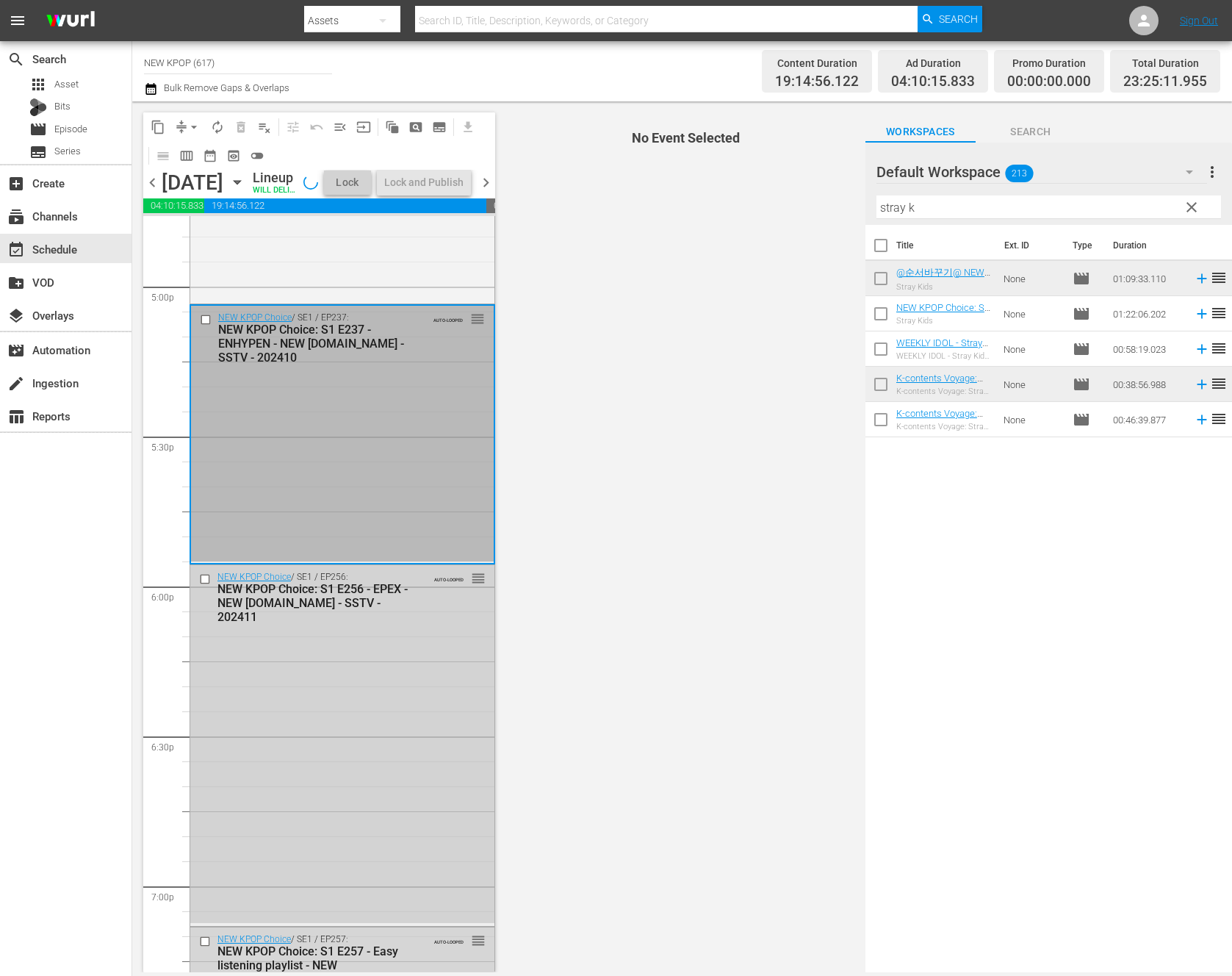
click at [369, 704] on div "NEW KPOP Choice / SE1 / EP256: NEW KPOP Choice: S1 E256 - EPEX - NEW [DOMAIN_NA…" at bounding box center [342, 743] width 304 height 357
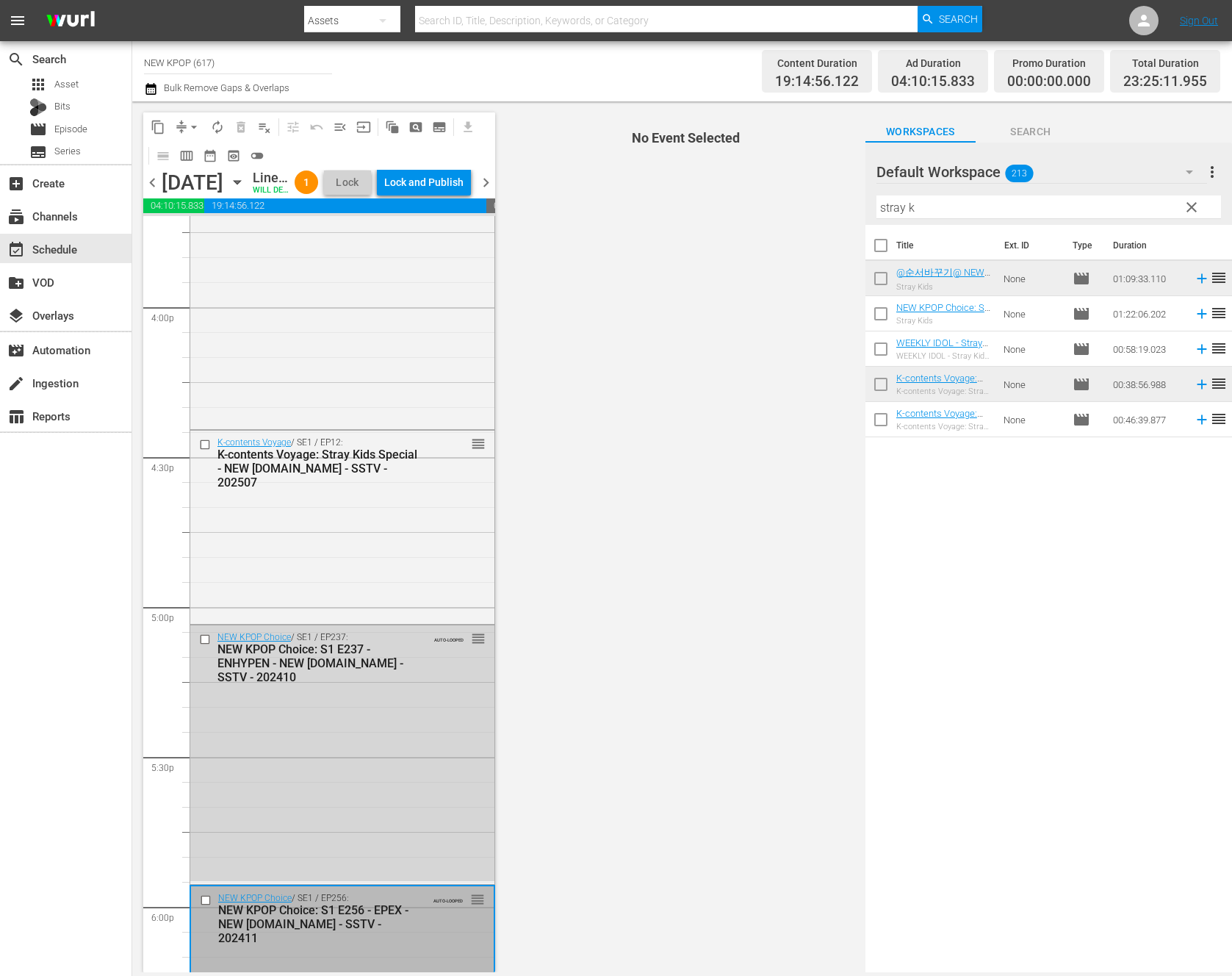
scroll to position [4153, 0]
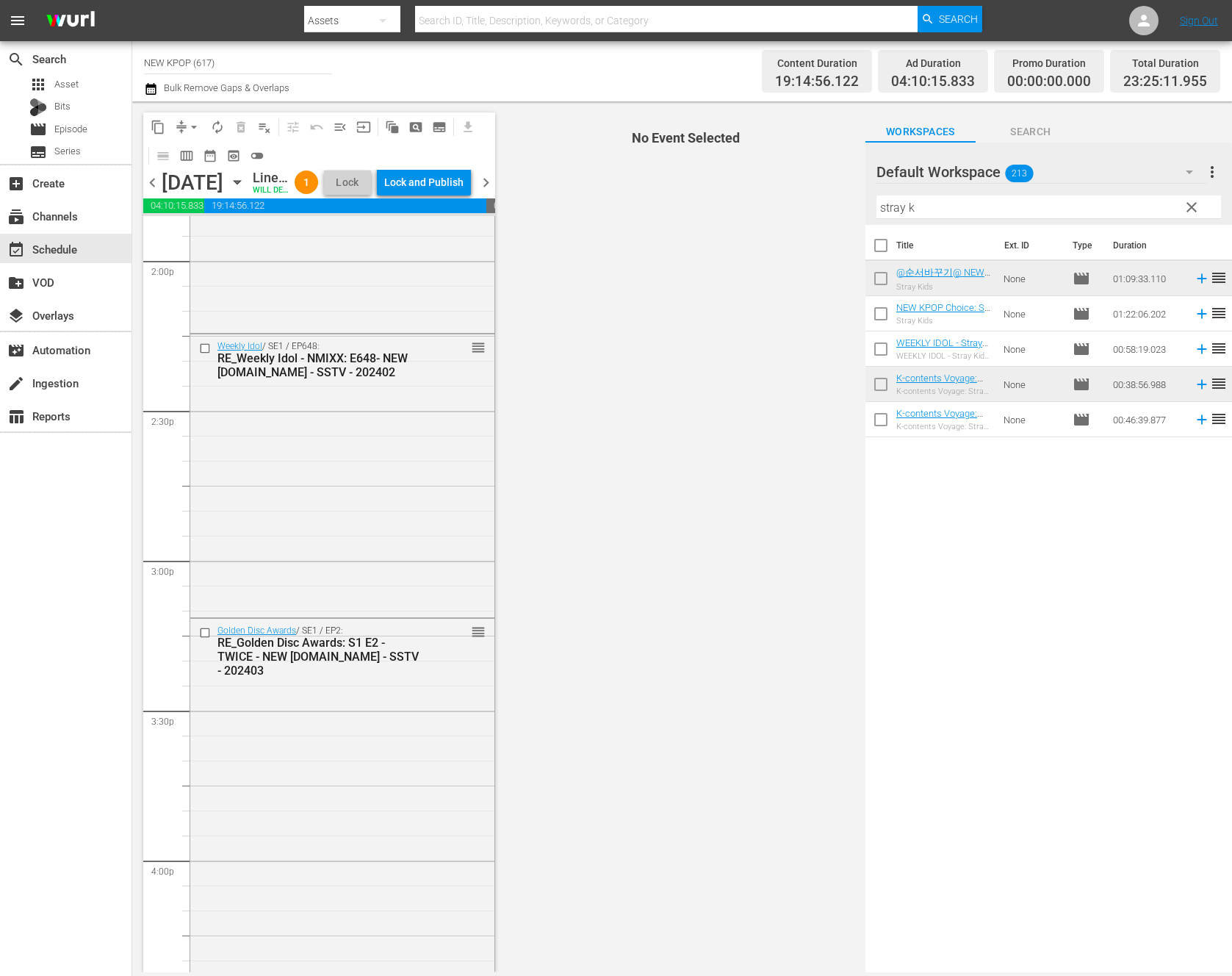
click at [371, 678] on div "RE_Golden Disc Awards: S1 E2 - TWICE - NEW [DOMAIN_NAME] - SSTV - 202403" at bounding box center [320, 656] width 205 height 42
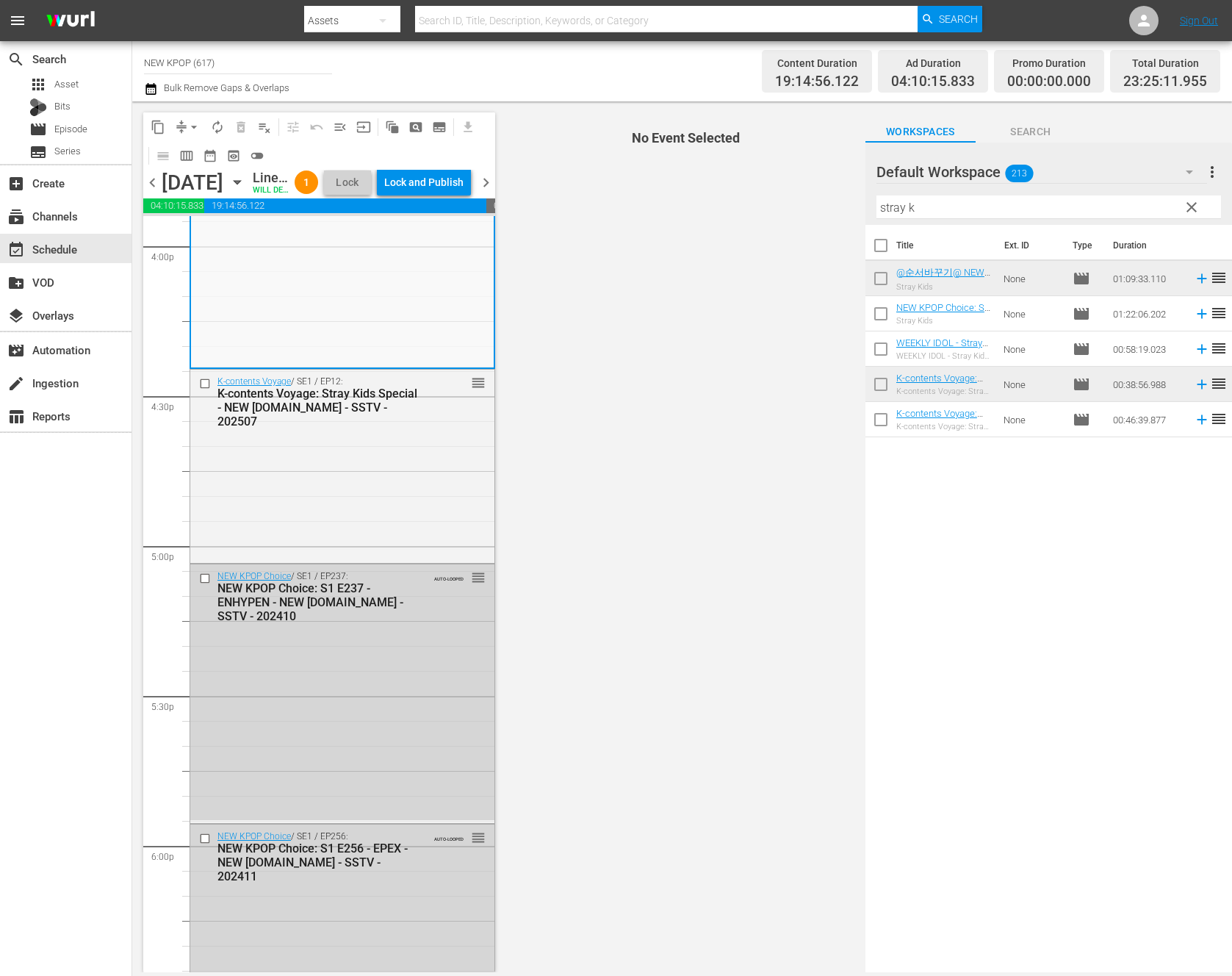
click at [371, 685] on div "NEW KPOP Choice / SE1 / EP237: NEW KPOP Choice: S1 E237 - ENHYPEN - NEW [DOMAIN…" at bounding box center [342, 692] width 304 height 256
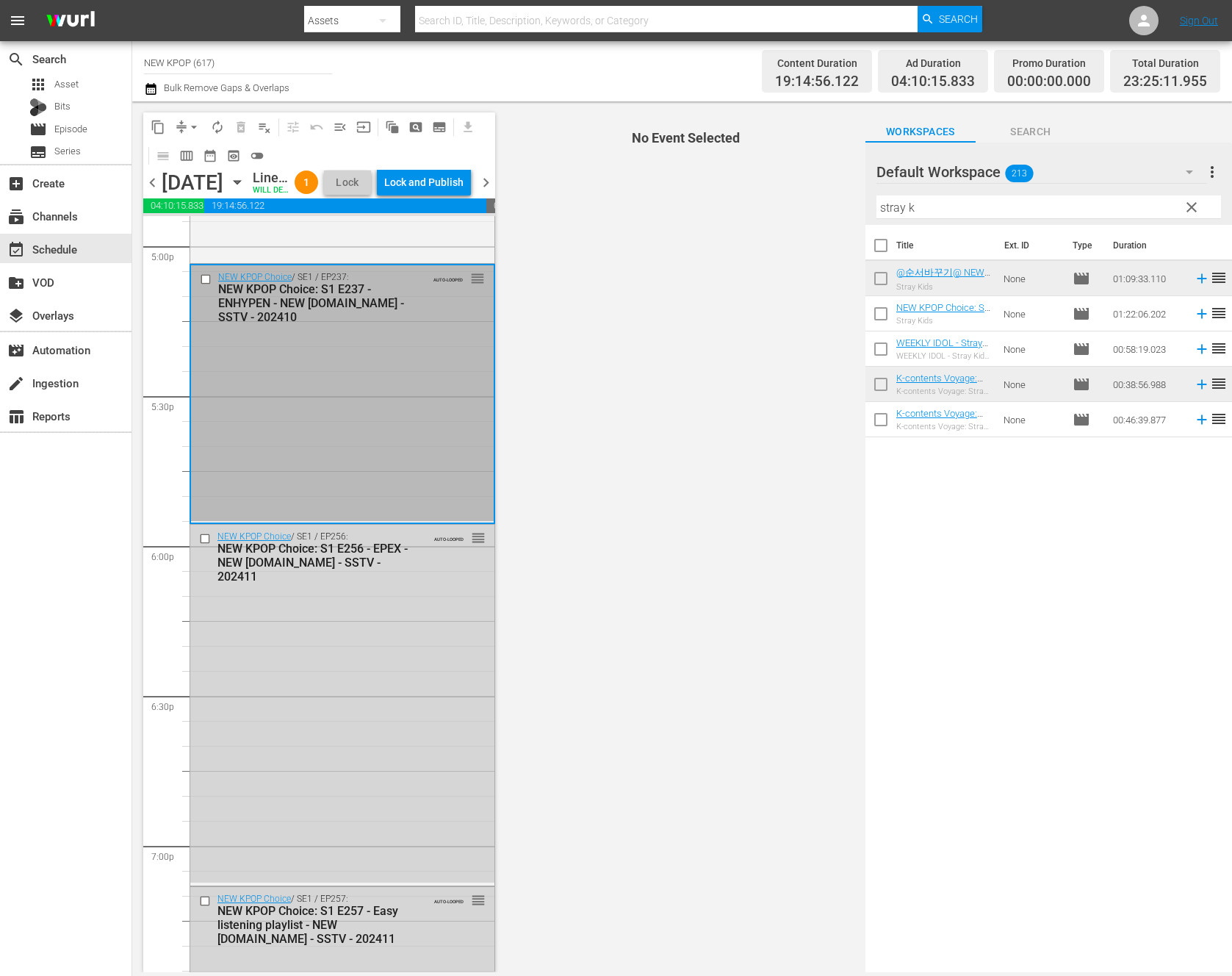
click at [371, 685] on div "NEW KPOP Choice / SE1 / EP256: NEW KPOP Choice: S1 E256 - EPEX - NEW [DOMAIN_NA…" at bounding box center [342, 703] width 304 height 357
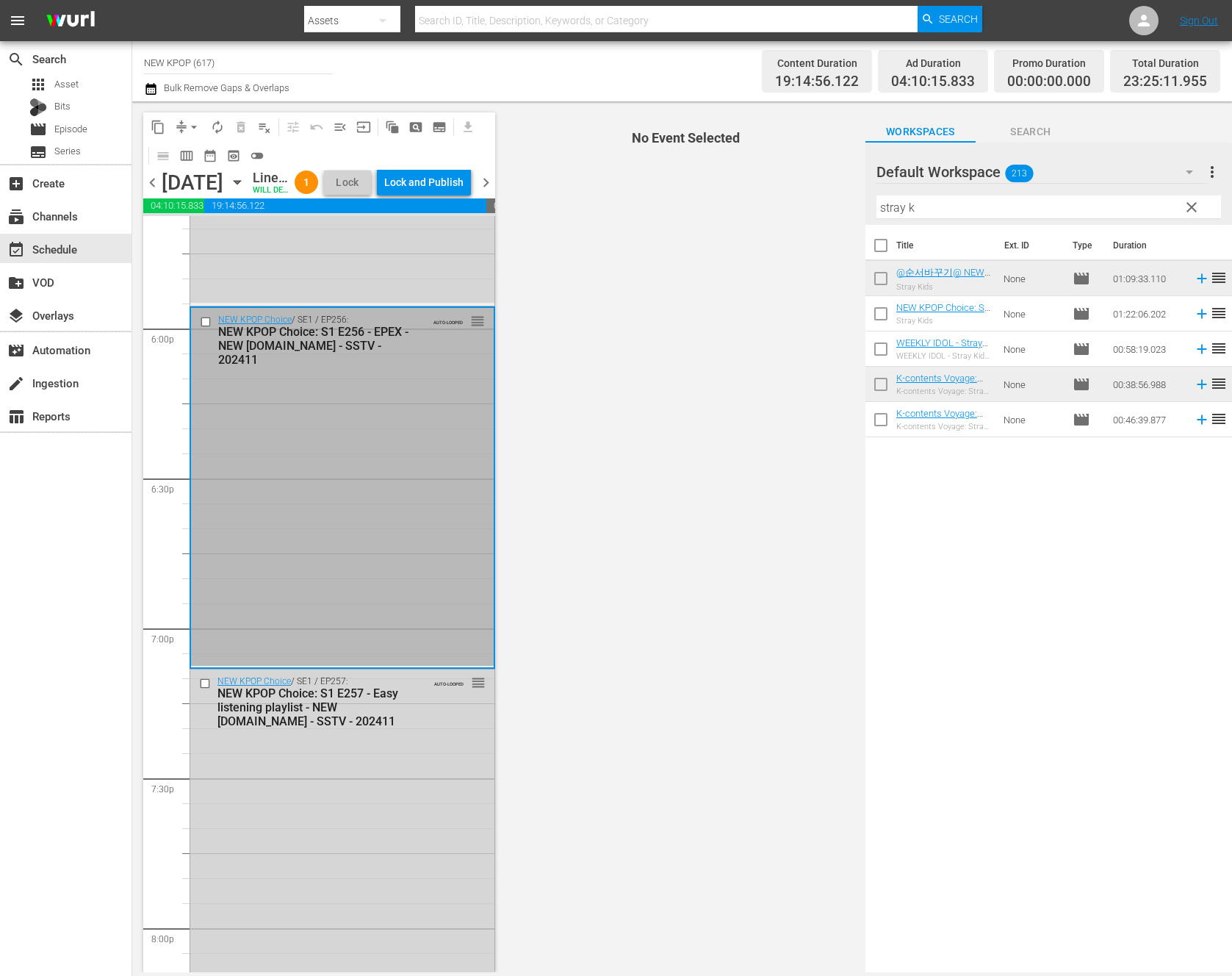
scroll to position [5697, 0]
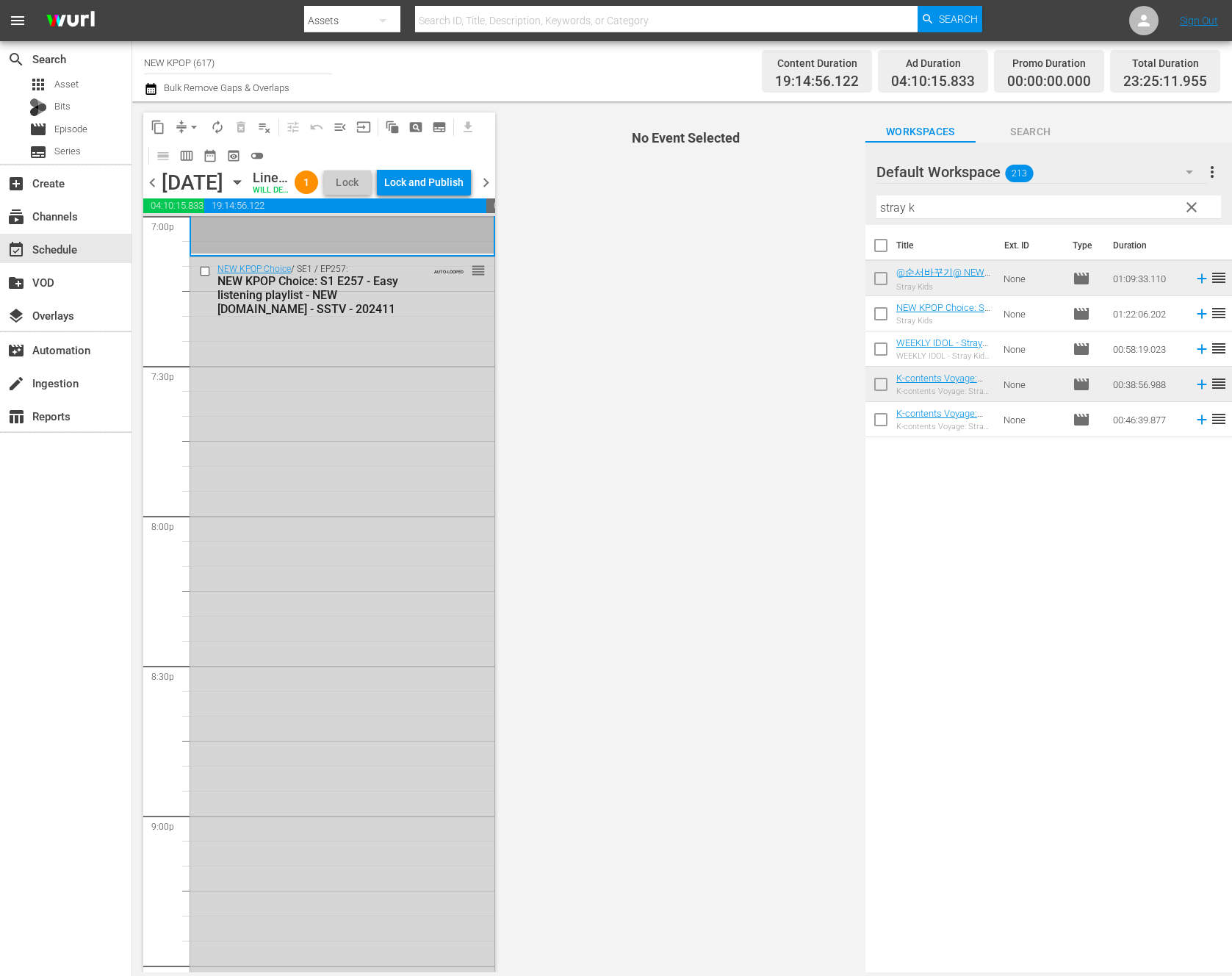
click at [371, 685] on div "NEW KPOP Choice / SE1 / EP257: NEW KPOP Choice: S1 E257 - Easy listening playli…" at bounding box center [342, 725] width 304 height 935
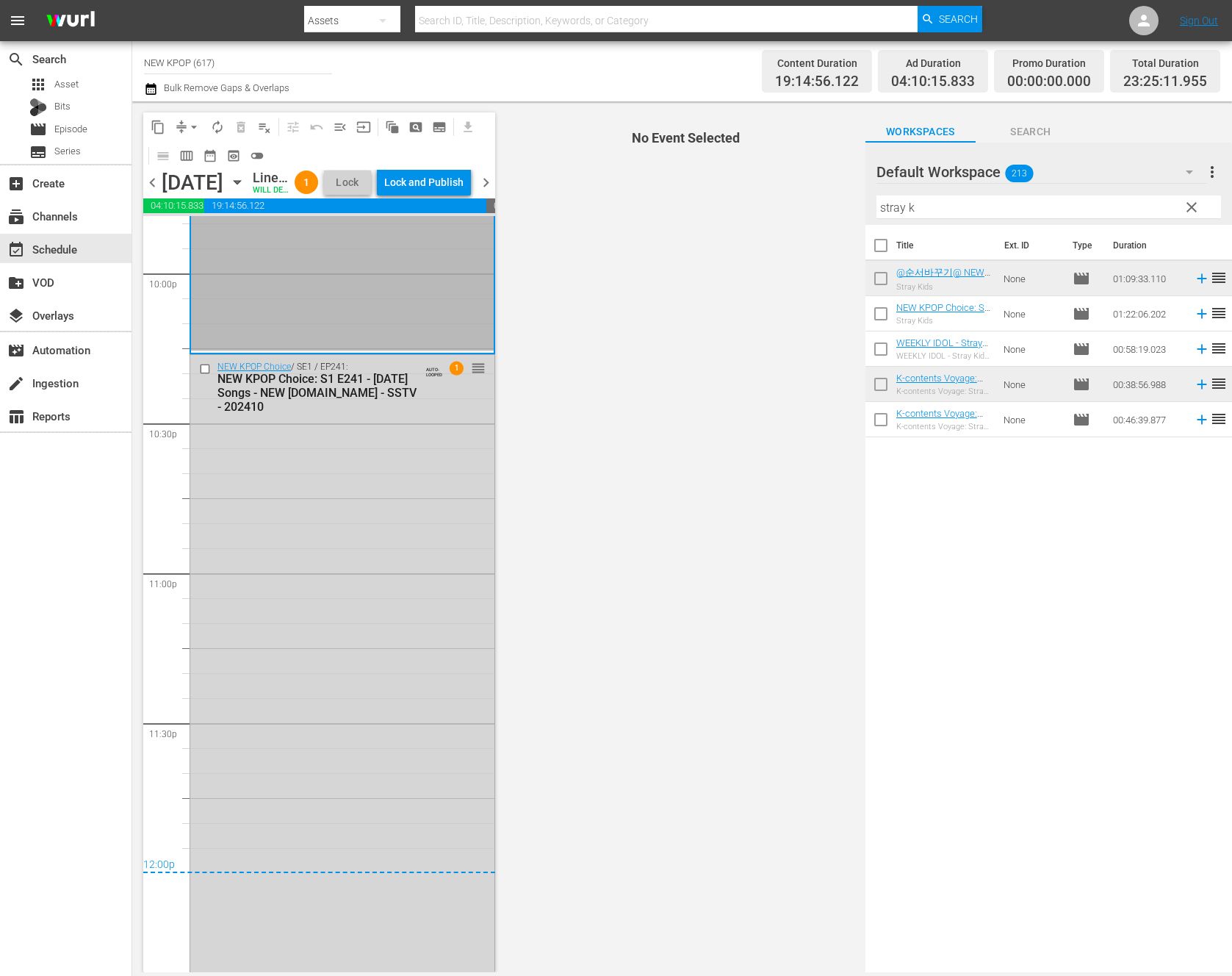
scroll to position [6695, 0]
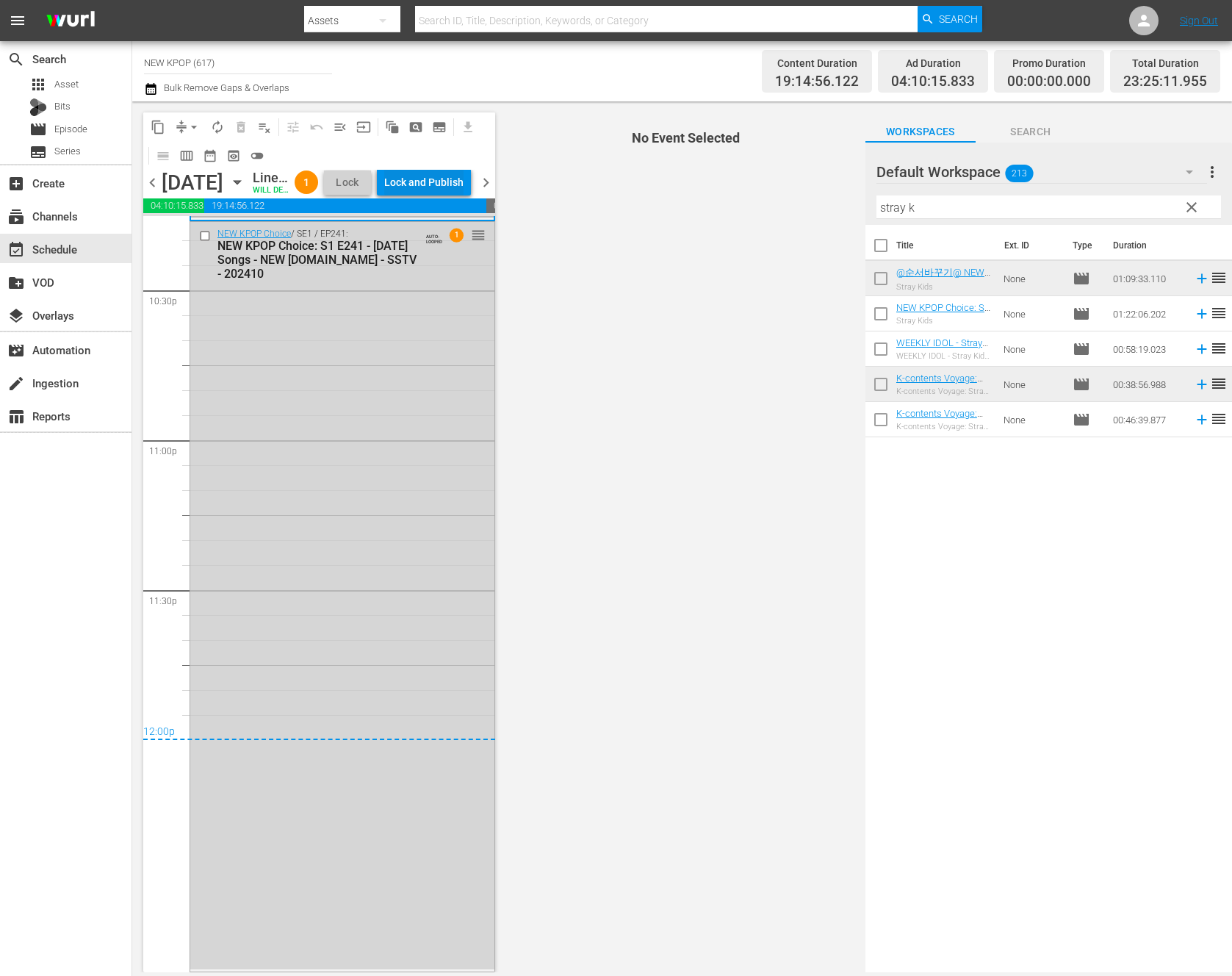
click at [444, 196] on div "Lock and Publish" at bounding box center [424, 182] width 79 height 27
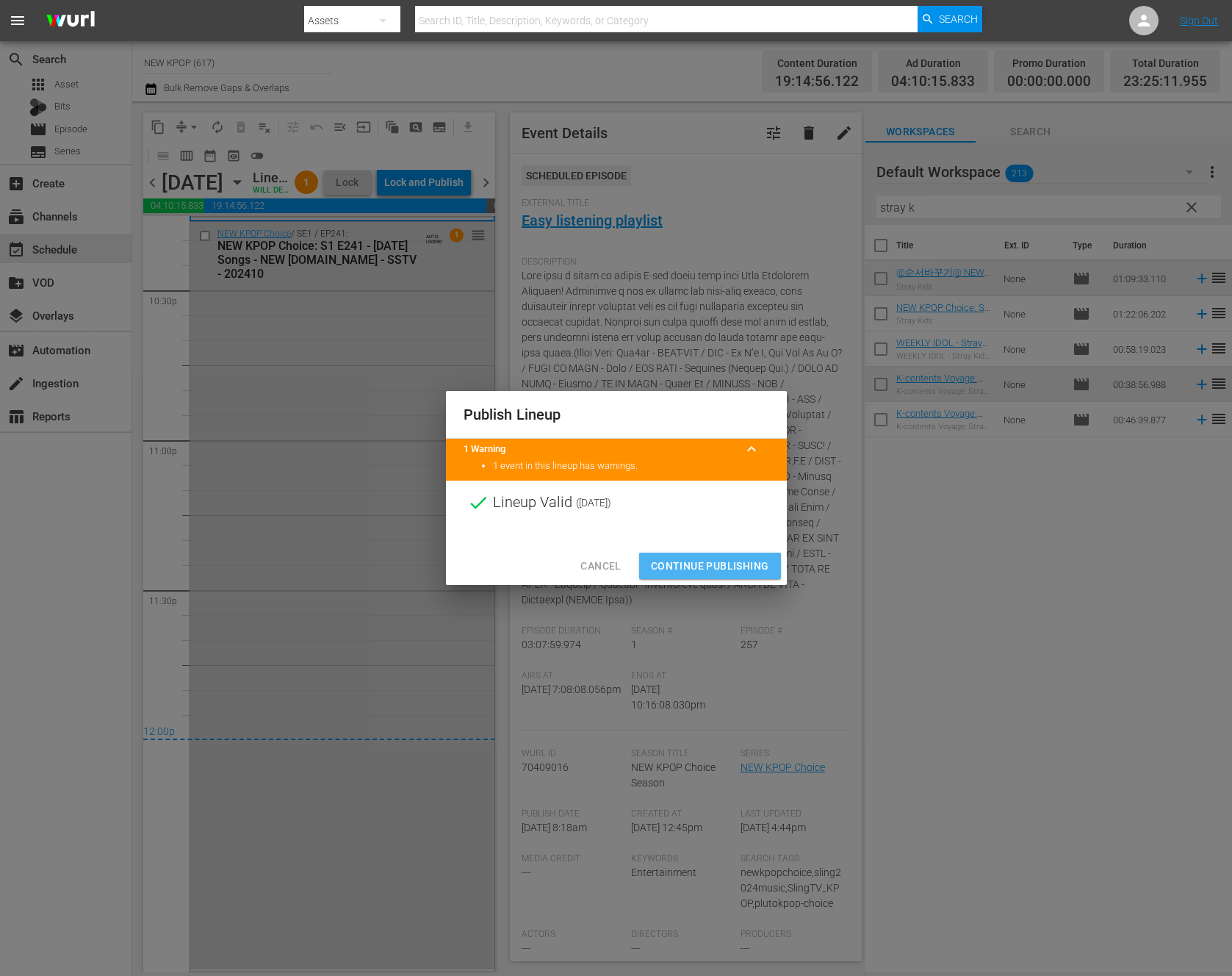
click at [734, 553] on button "Continue Publishing" at bounding box center [710, 566] width 142 height 27
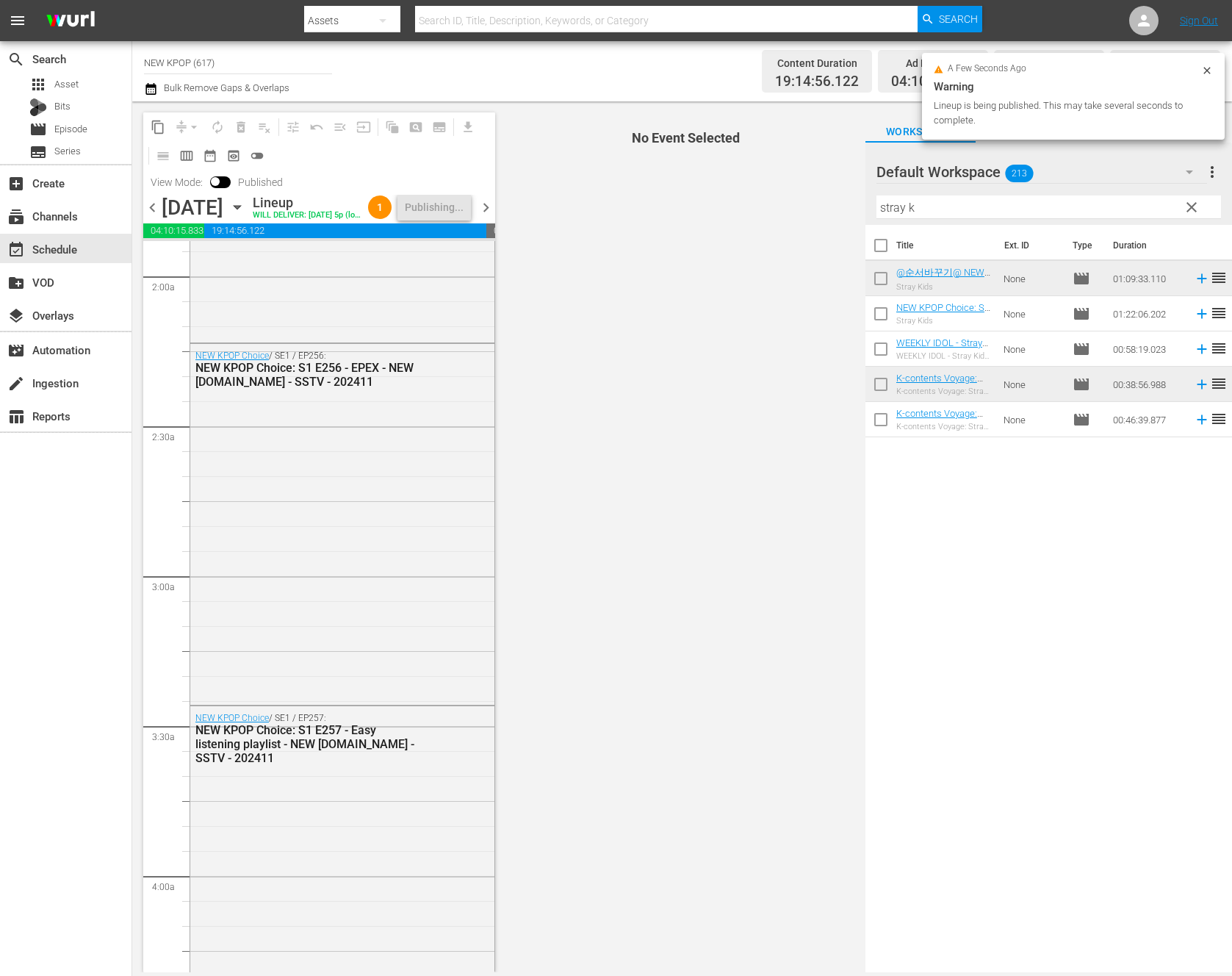
scroll to position [0, 0]
